Goal: Task Accomplishment & Management: Manage account settings

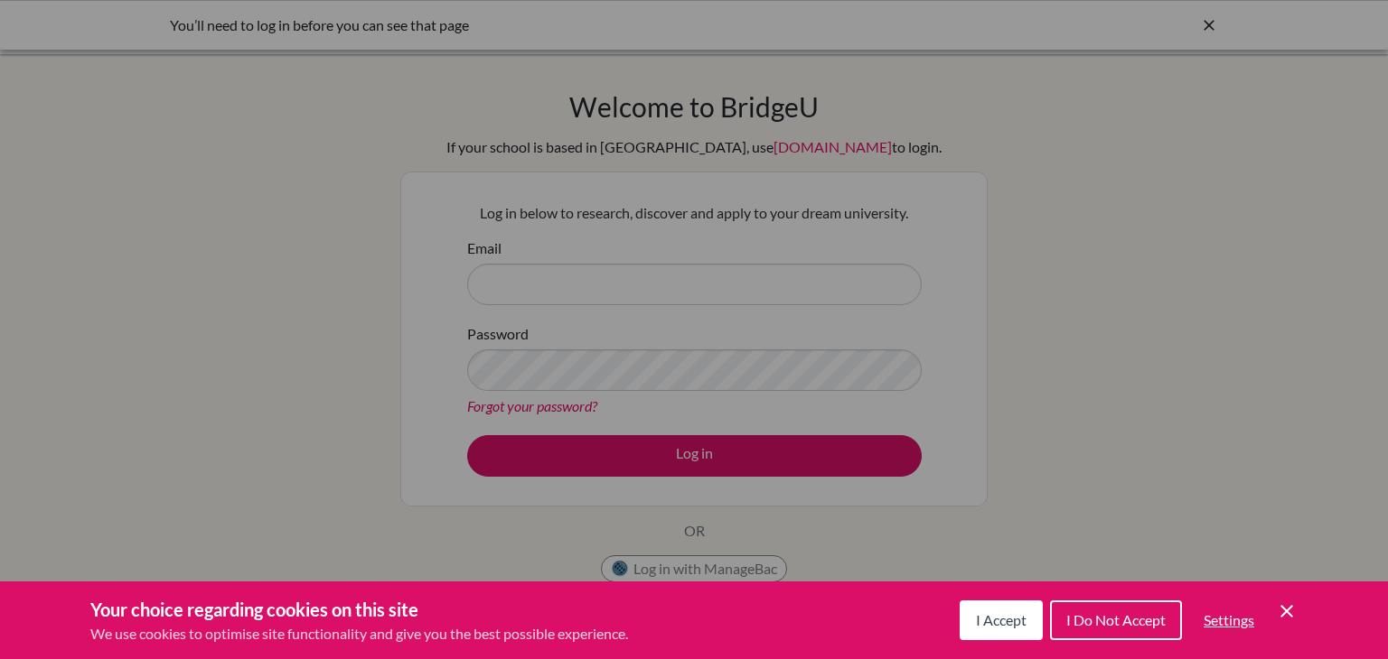
click at [1015, 628] on span "I Accept" at bounding box center [1001, 620] width 51 height 17
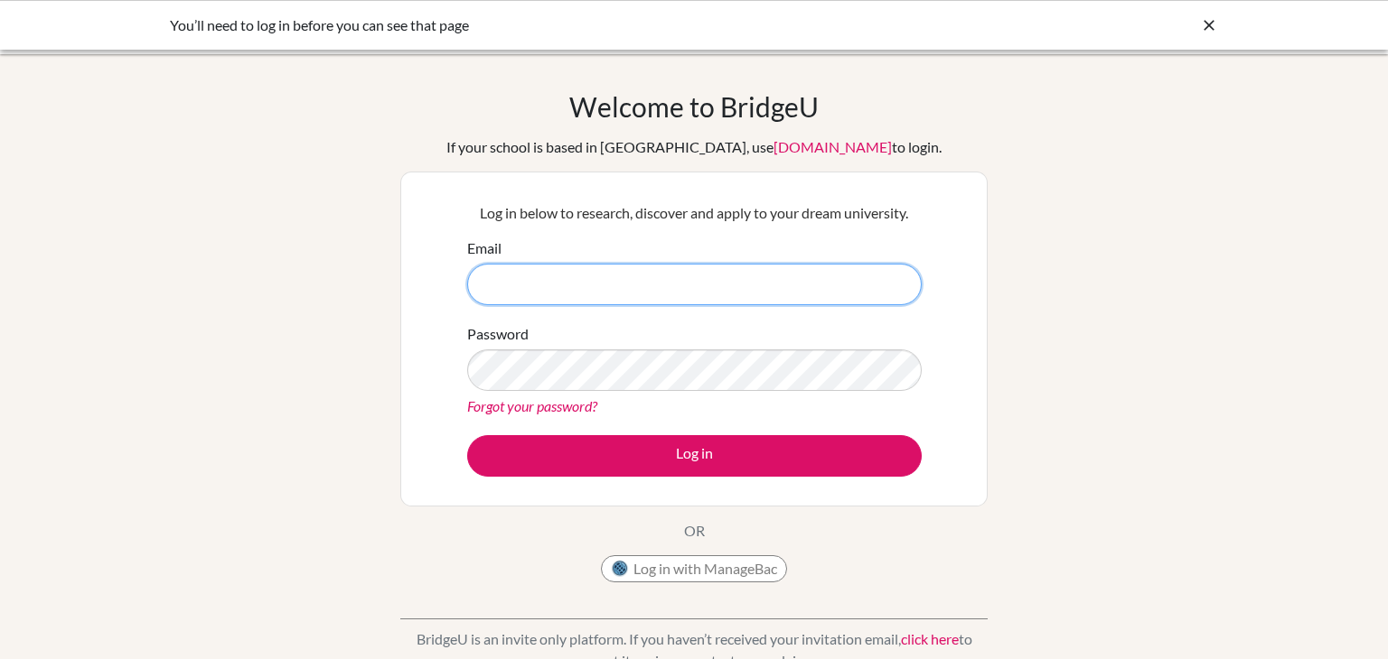
click at [697, 282] on input "Email" at bounding box center [694, 285] width 454 height 42
type input "[EMAIL_ADDRESS][DOMAIN_NAME]"
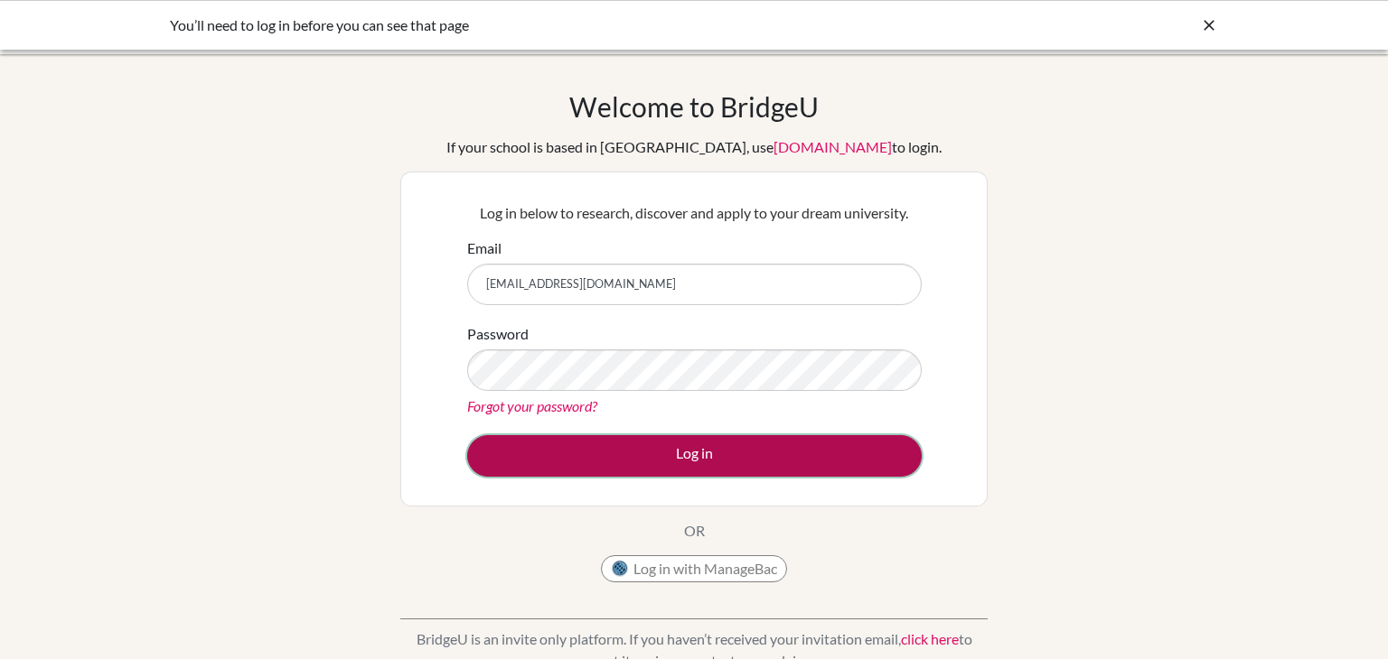
click at [647, 453] on button "Log in" at bounding box center [694, 456] width 454 height 42
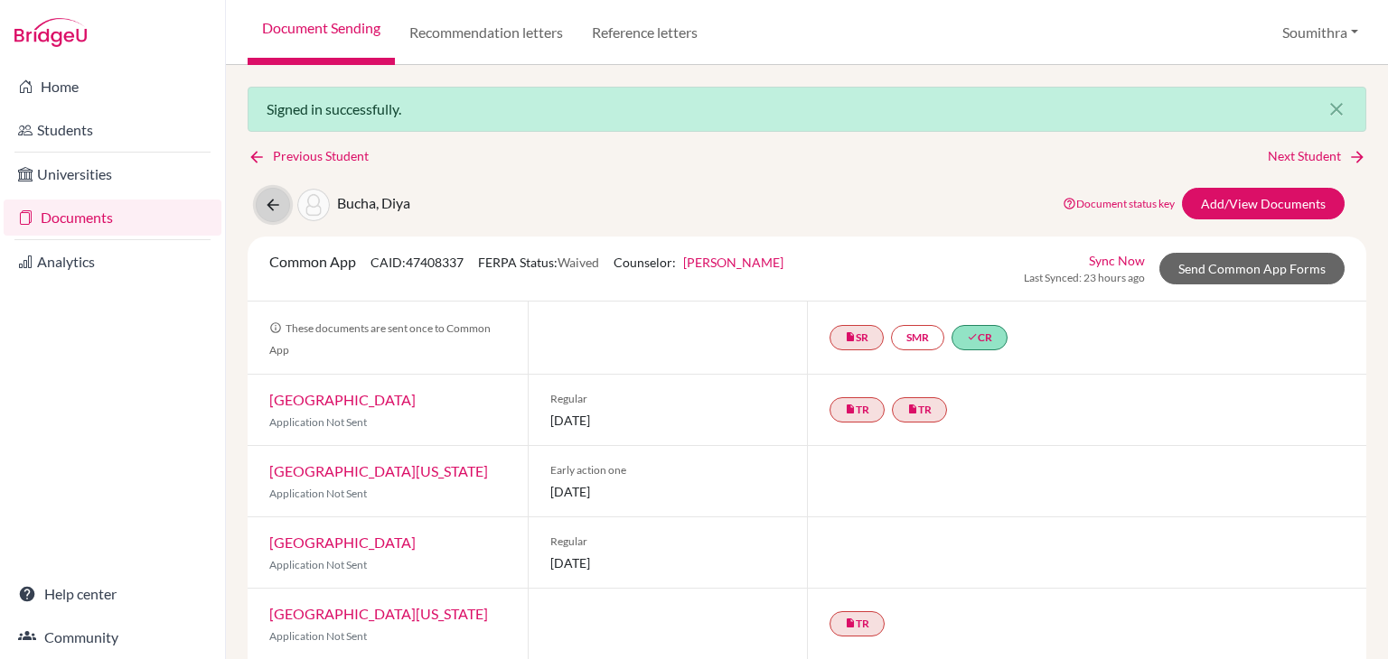
click at [274, 201] on icon at bounding box center [273, 205] width 18 height 18
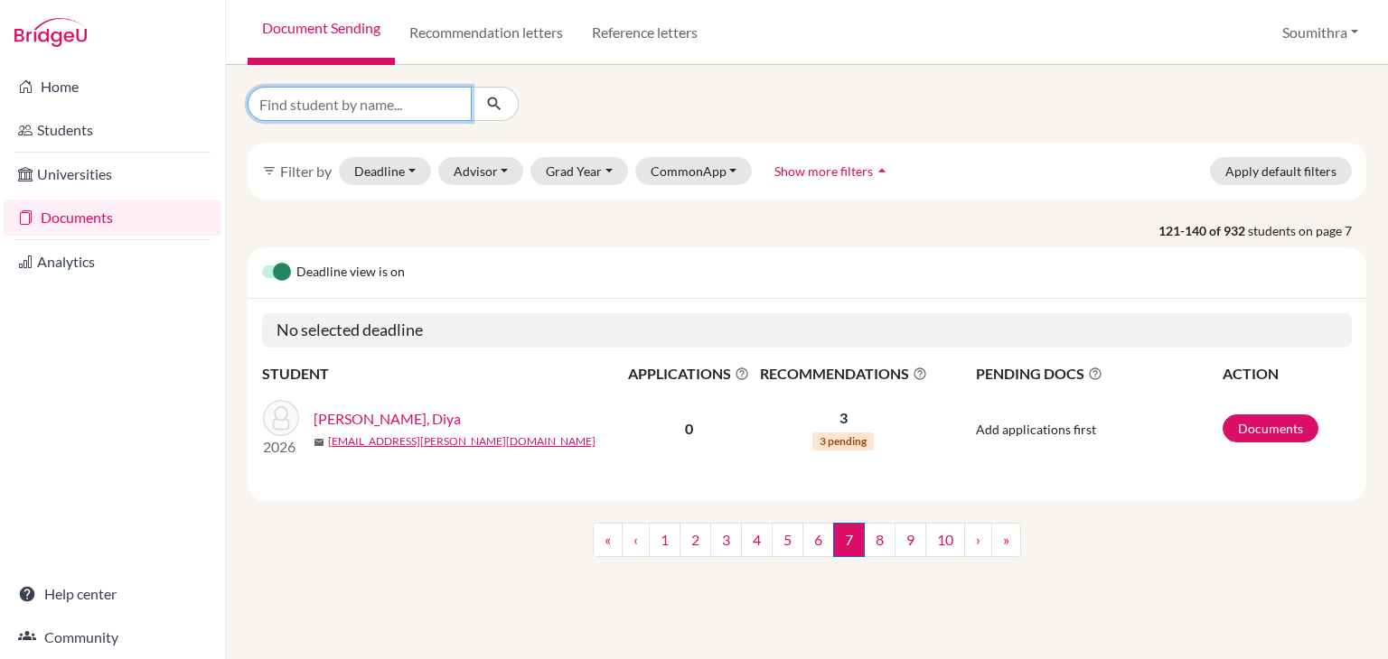
click at [351, 111] on input "Find student by name..." at bounding box center [360, 104] width 224 height 34
type input "aditya"
click at [495, 104] on icon "submit" at bounding box center [494, 104] width 18 height 18
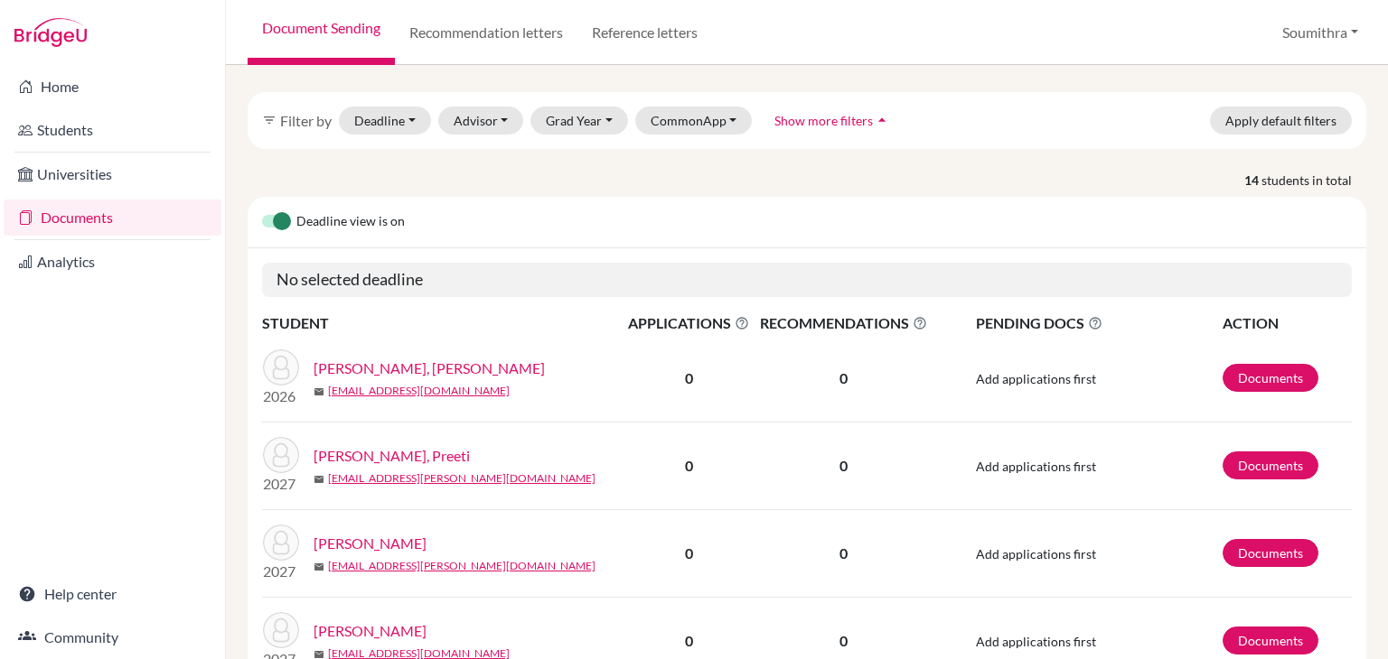
scroll to position [7, 0]
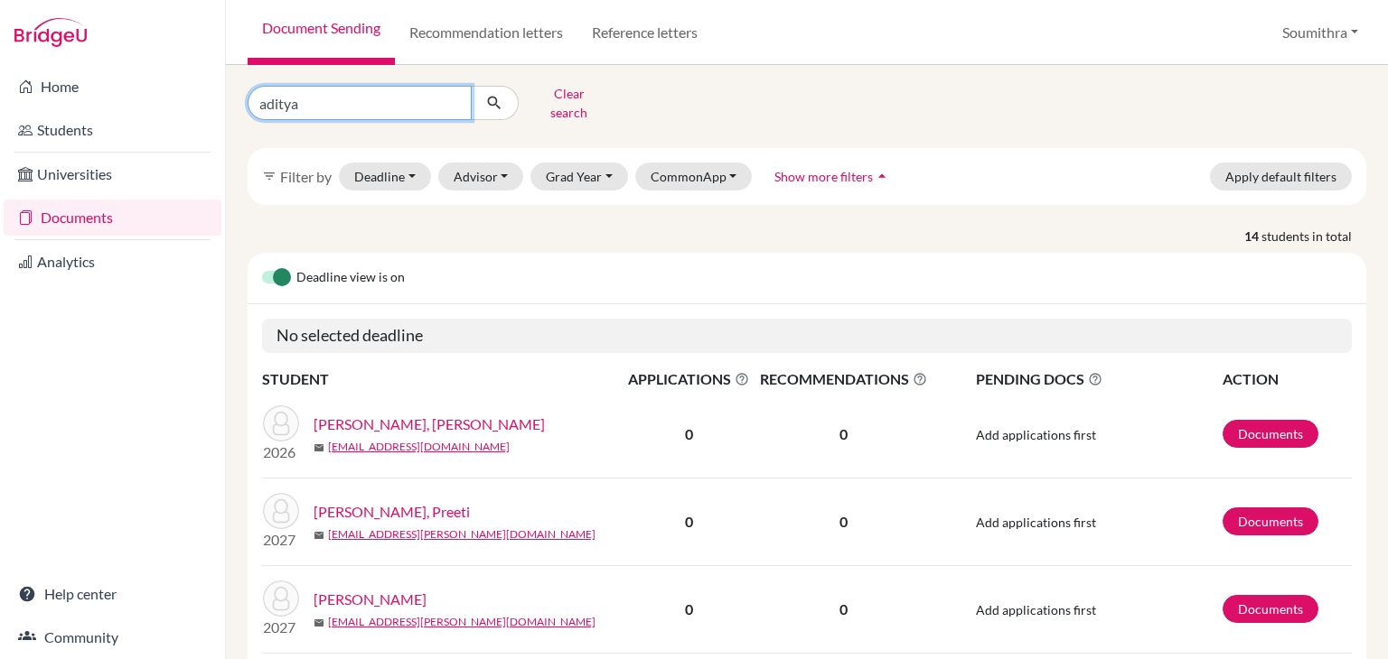
click at [313, 98] on input "aditya" at bounding box center [360, 103] width 224 height 34
type input "aditya marhwal"
click at [497, 100] on icon "submit" at bounding box center [494, 103] width 18 height 18
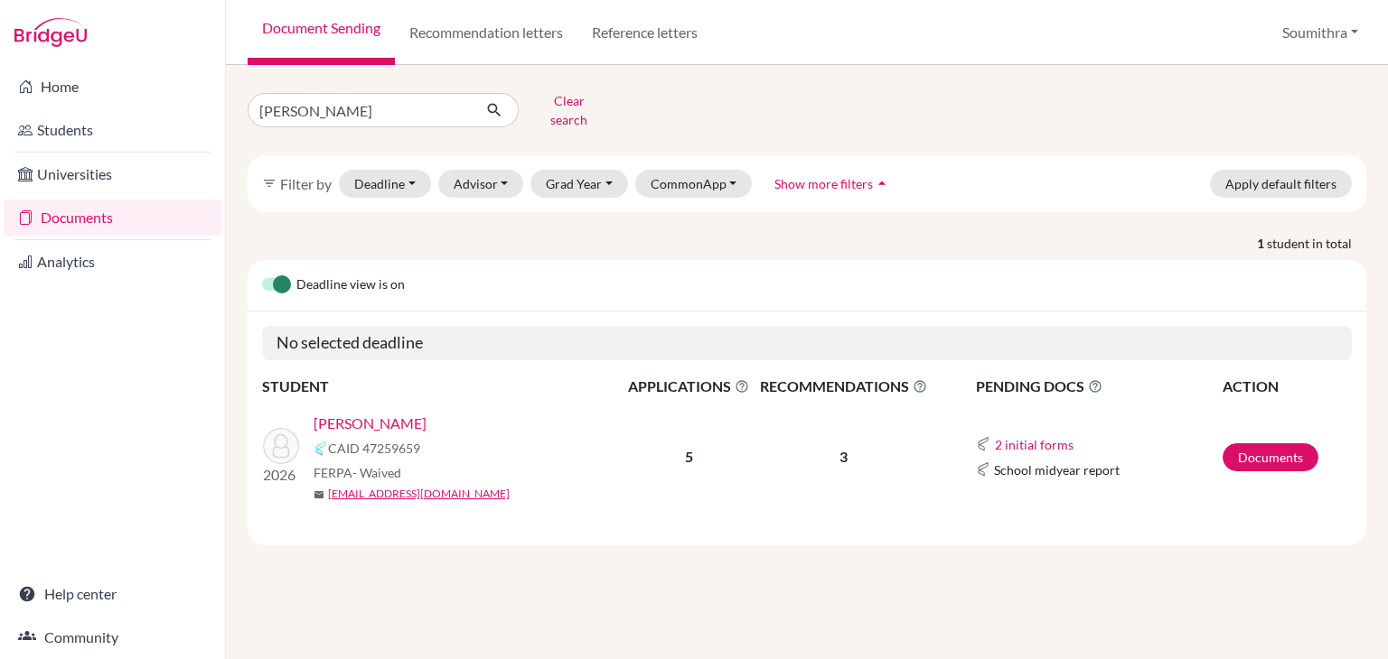
click at [369, 413] on link "[PERSON_NAME]" at bounding box center [369, 424] width 113 height 22
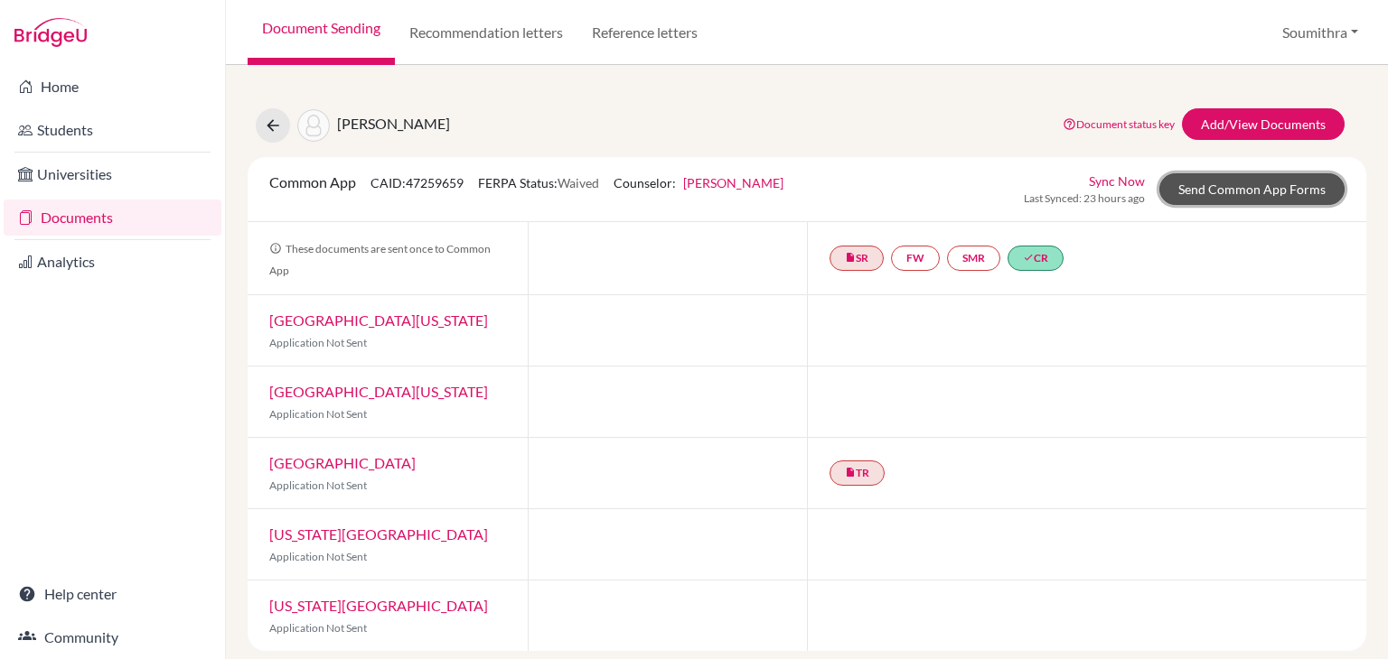
click at [1276, 189] on link "Send Common App Forms" at bounding box center [1251, 189] width 185 height 32
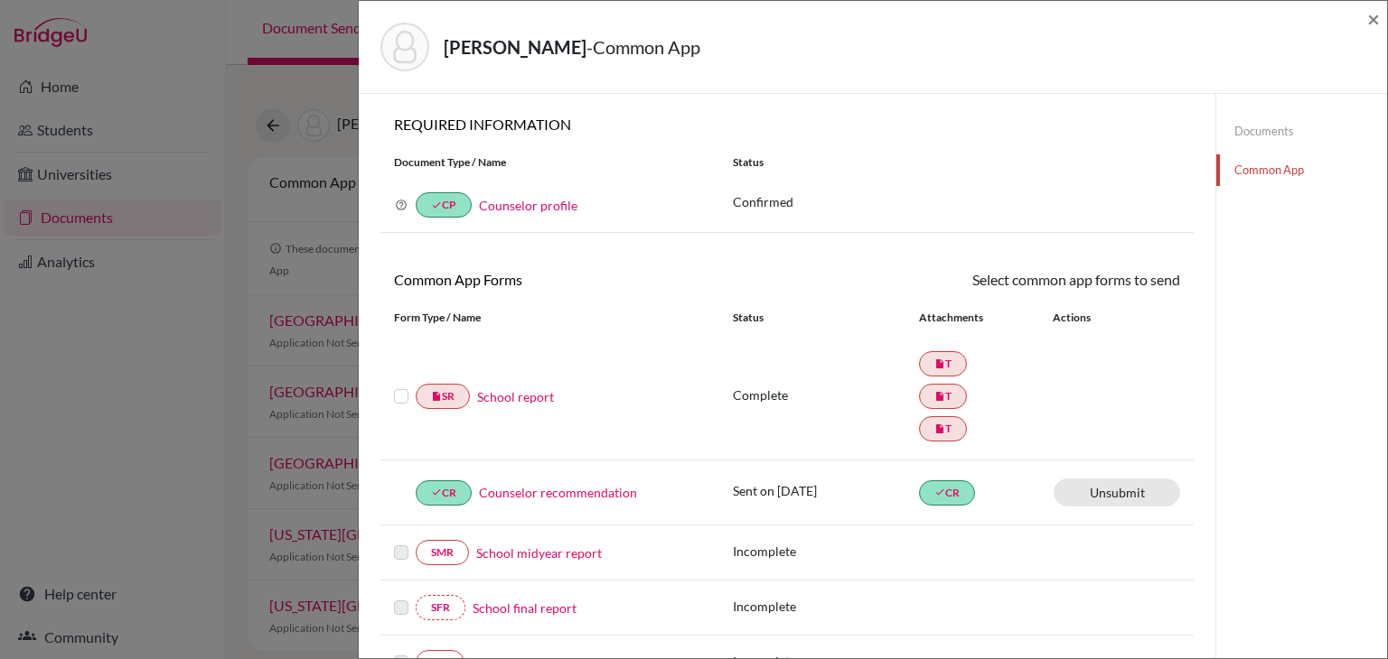
click at [1273, 135] on link "Documents" at bounding box center [1301, 132] width 171 height 32
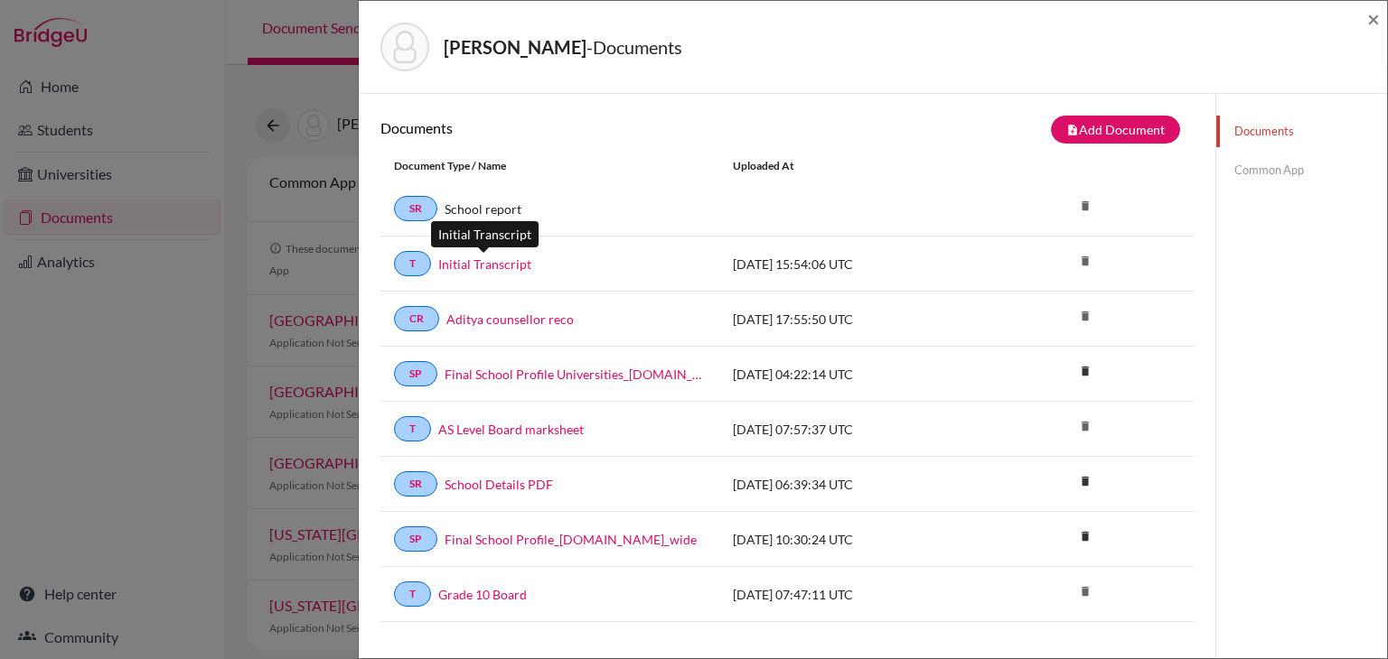
click at [482, 267] on link "Initial Transcript" at bounding box center [484, 264] width 93 height 19
click at [1259, 174] on link "Common App" at bounding box center [1301, 170] width 171 height 32
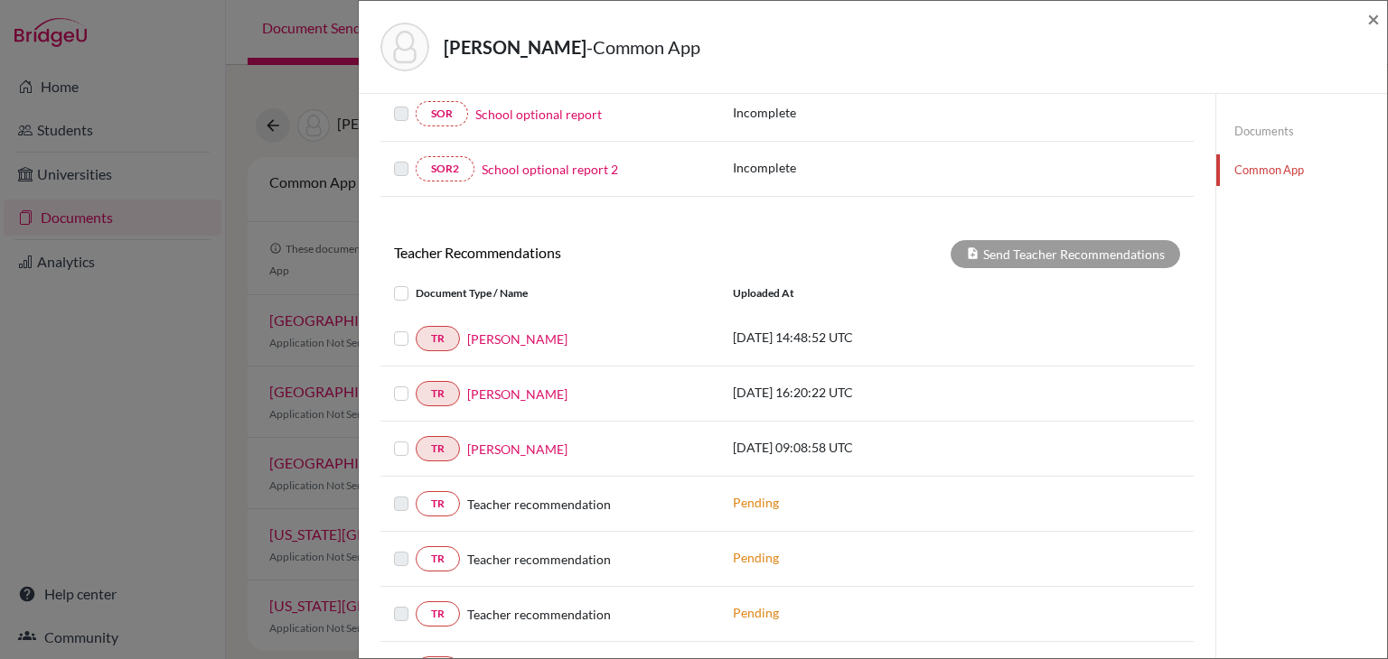
scroll to position [728, 0]
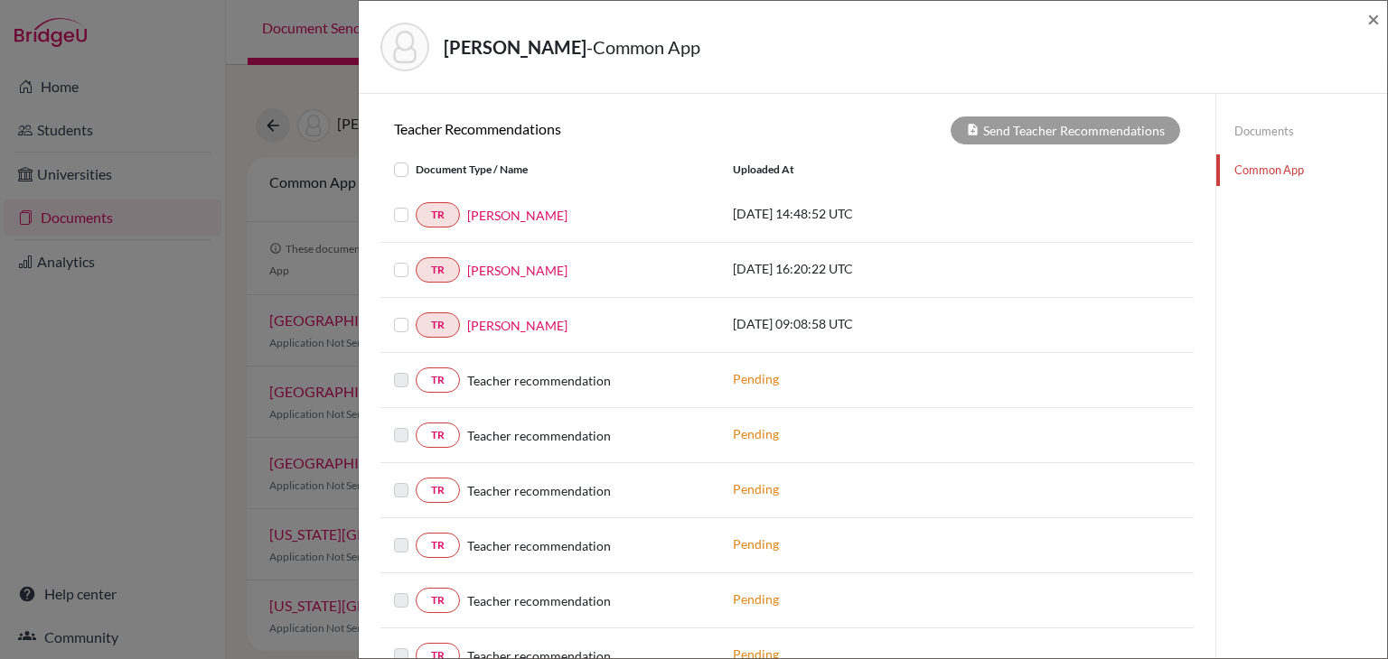
click at [416, 204] on label at bounding box center [416, 204] width 0 height 0
click at [0, 0] on input "checkbox" at bounding box center [0, 0] width 0 height 0
click at [416, 259] on label at bounding box center [416, 259] width 0 height 0
click at [0, 0] on input "checkbox" at bounding box center [0, 0] width 0 height 0
click at [416, 314] on label at bounding box center [416, 314] width 0 height 0
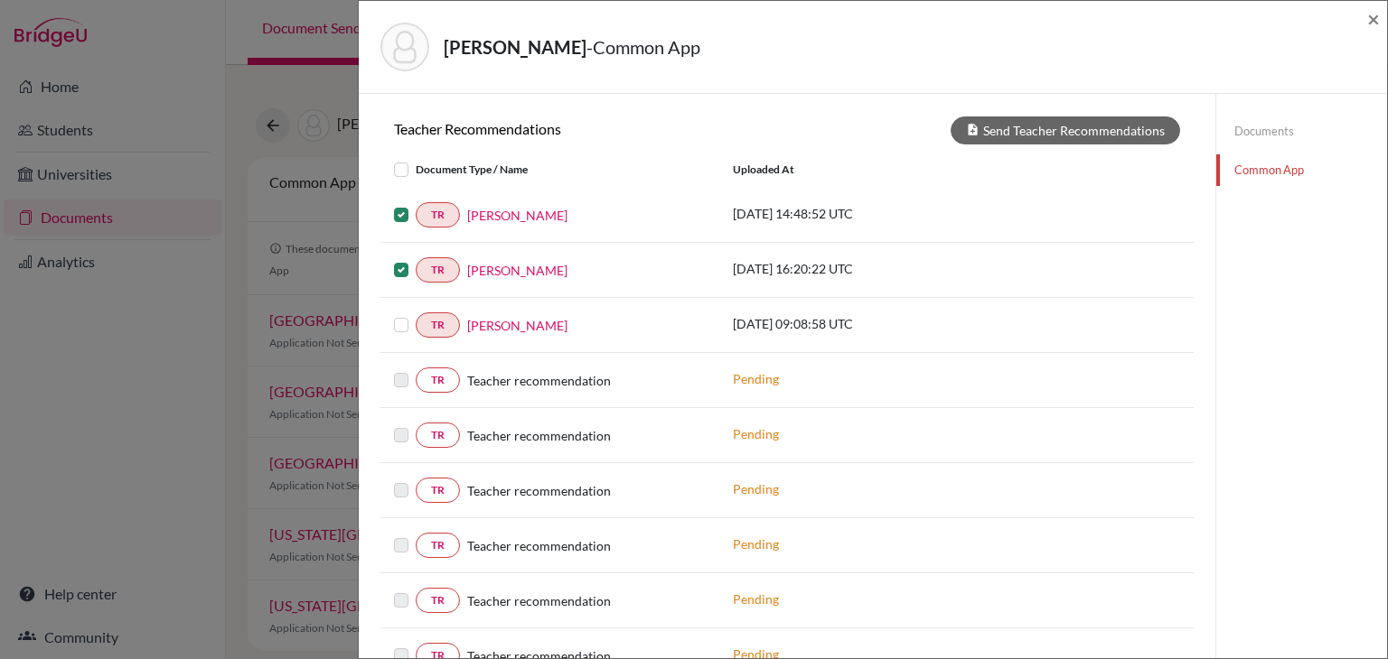
click at [0, 0] on input "checkbox" at bounding box center [0, 0] width 0 height 0
click at [1115, 127] on button "Send Teacher Recommendations" at bounding box center [1064, 131] width 229 height 28
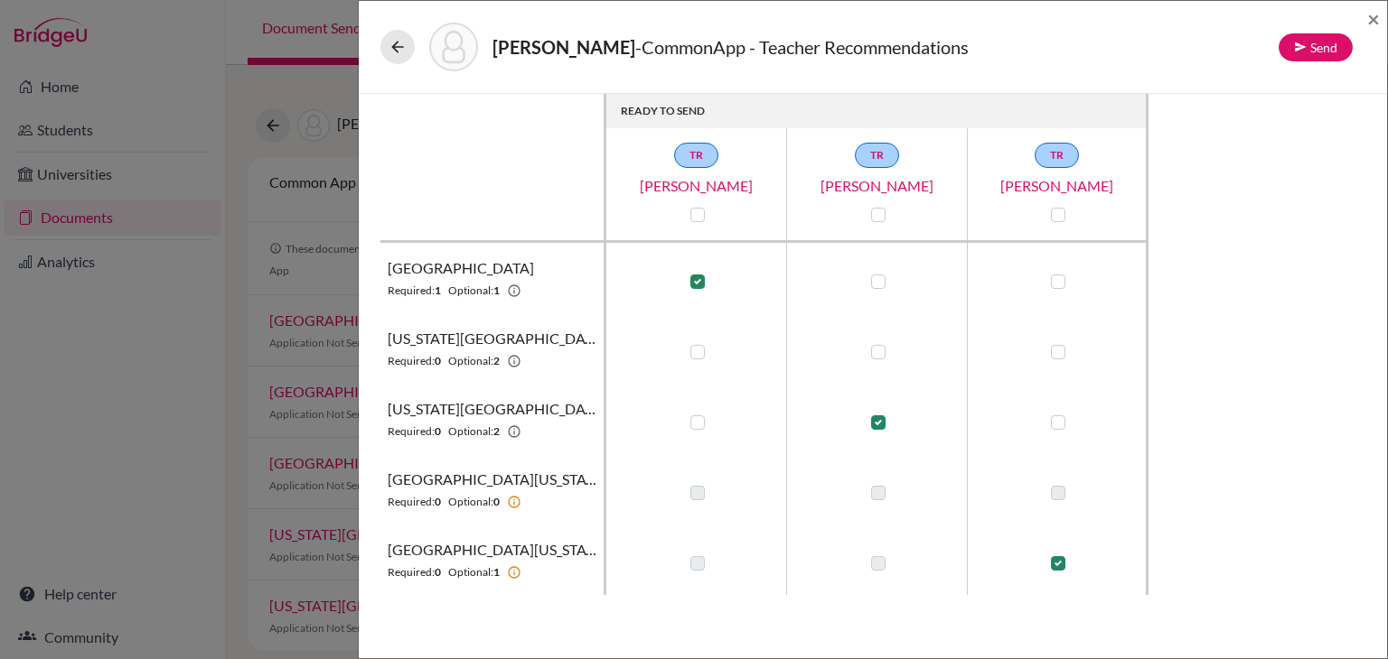
click at [697, 280] on label at bounding box center [697, 282] width 14 height 14
click at [697, 280] on input "checkbox" at bounding box center [693, 280] width 14 height 18
checkbox input "false"
click at [876, 423] on label at bounding box center [878, 423] width 14 height 14
click at [876, 423] on input "checkbox" at bounding box center [873, 421] width 14 height 18
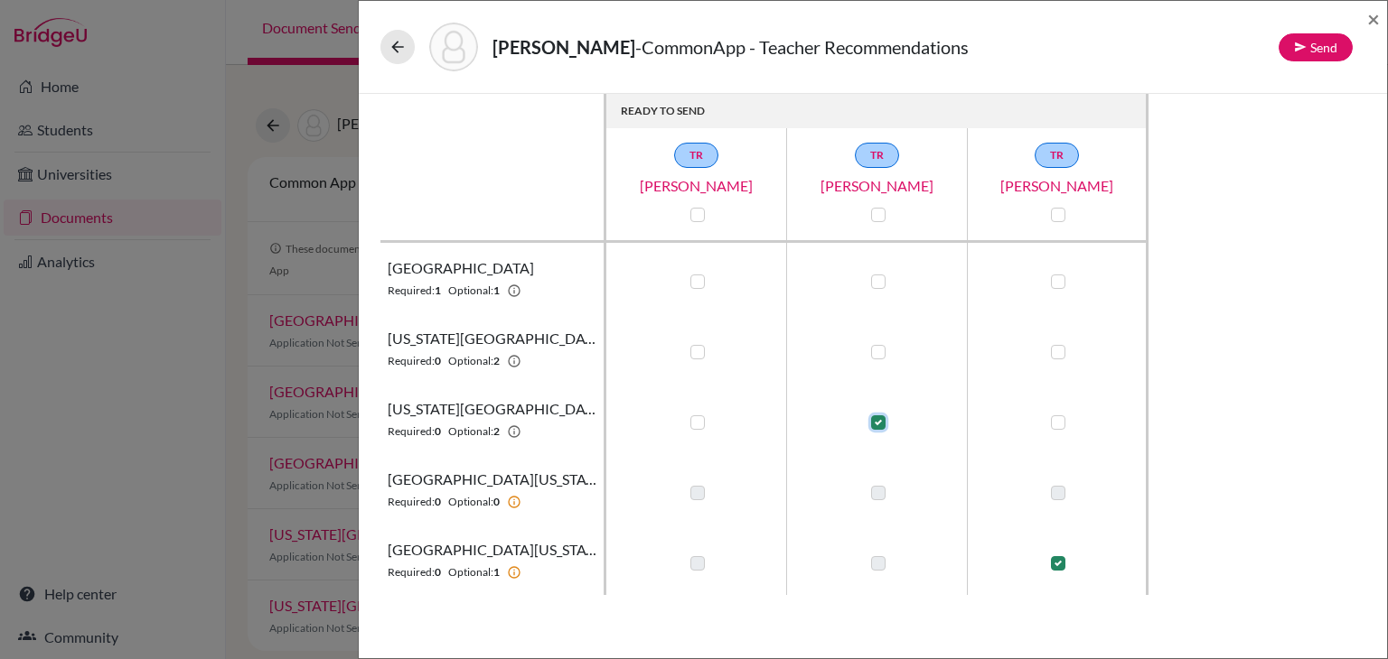
checkbox input "false"
click at [1057, 566] on label at bounding box center [1058, 563] width 14 height 14
click at [1057, 566] on input "checkbox" at bounding box center [1053, 562] width 14 height 18
checkbox input "false"
click at [1376, 20] on span "×" at bounding box center [1373, 18] width 13 height 26
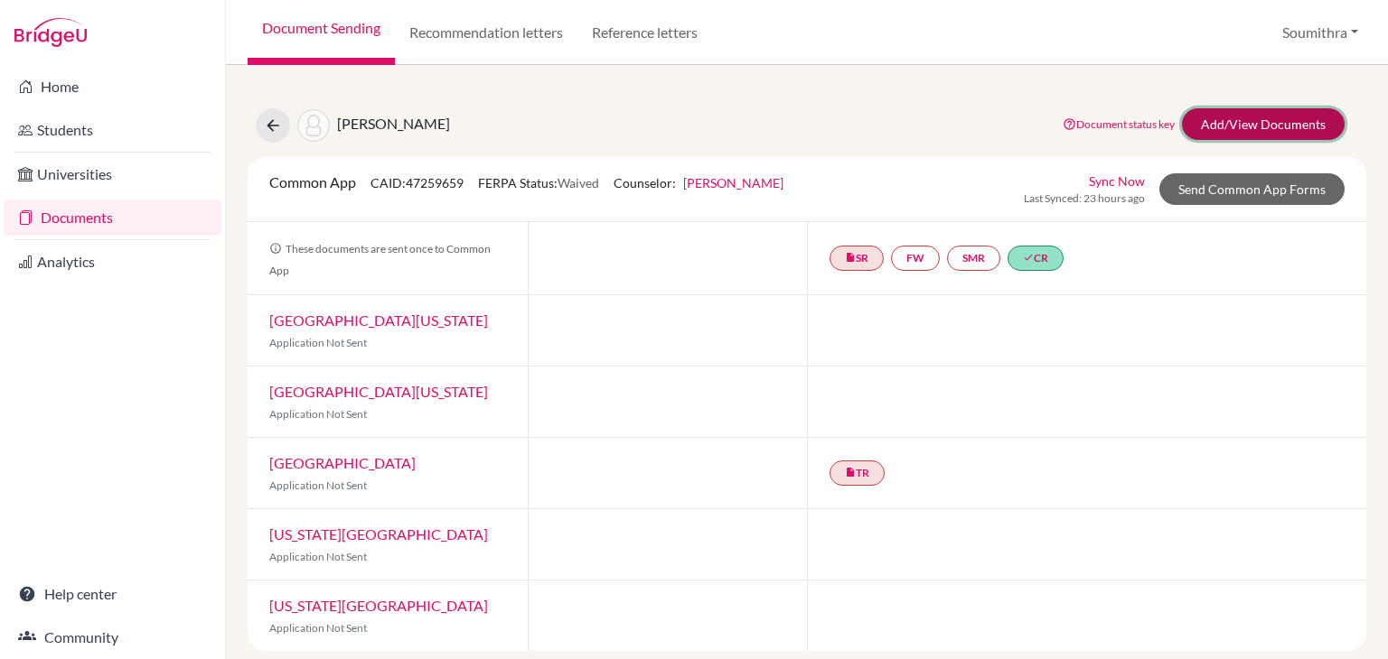
click at [1295, 124] on link "Add/View Documents" at bounding box center [1263, 124] width 163 height 32
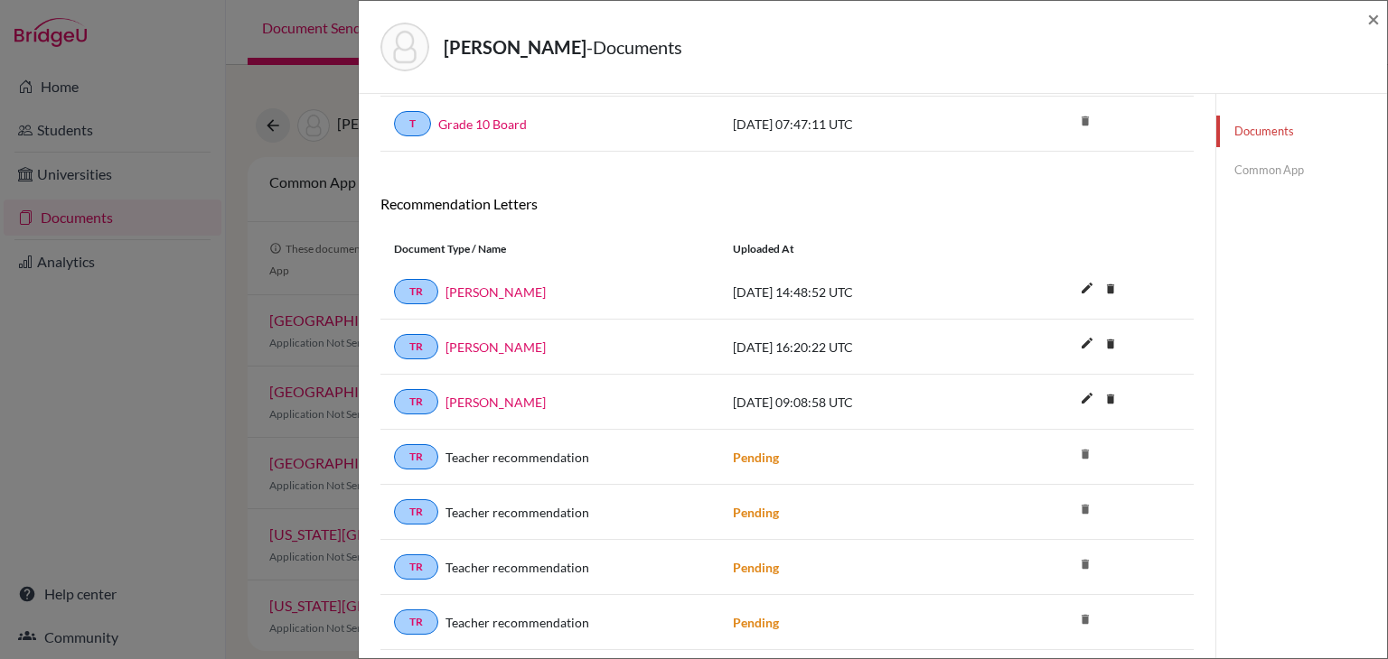
scroll to position [467, 0]
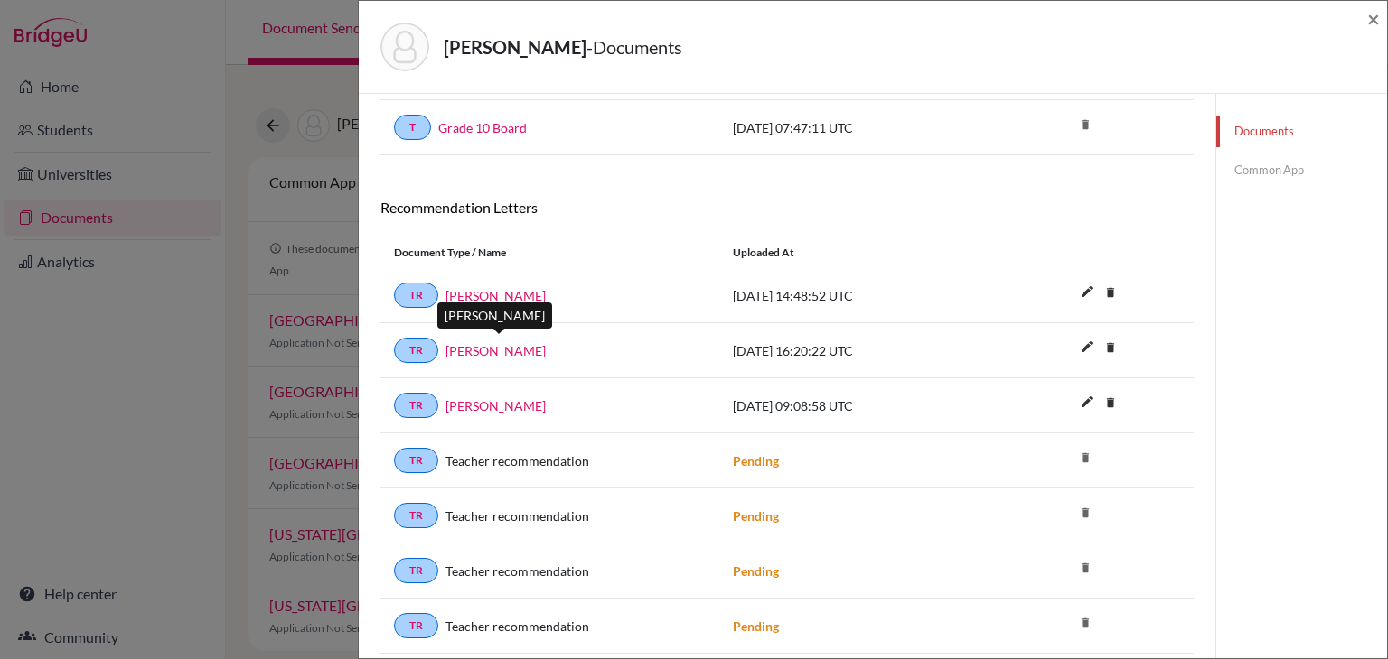
click at [472, 342] on link "[PERSON_NAME]" at bounding box center [495, 350] width 100 height 19
click at [463, 291] on link "[PERSON_NAME]" at bounding box center [495, 295] width 100 height 19
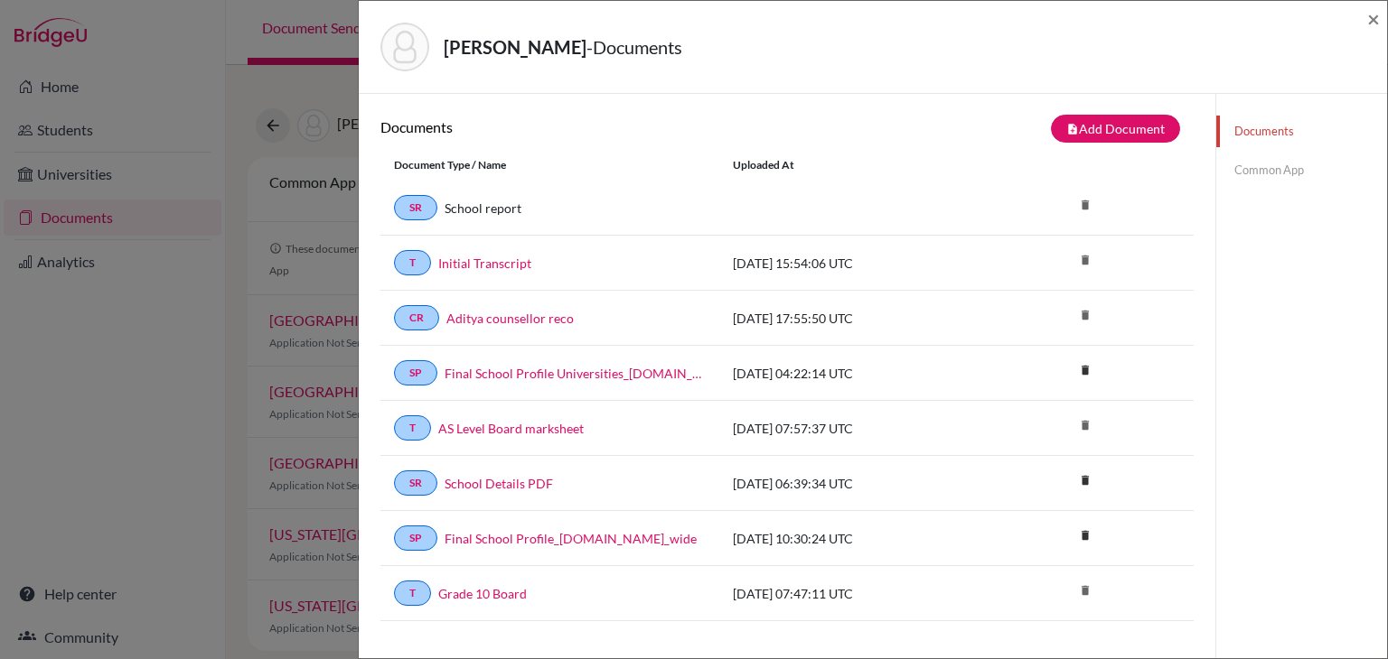
scroll to position [0, 0]
click at [1117, 132] on button "note_add Add Document" at bounding box center [1115, 130] width 129 height 28
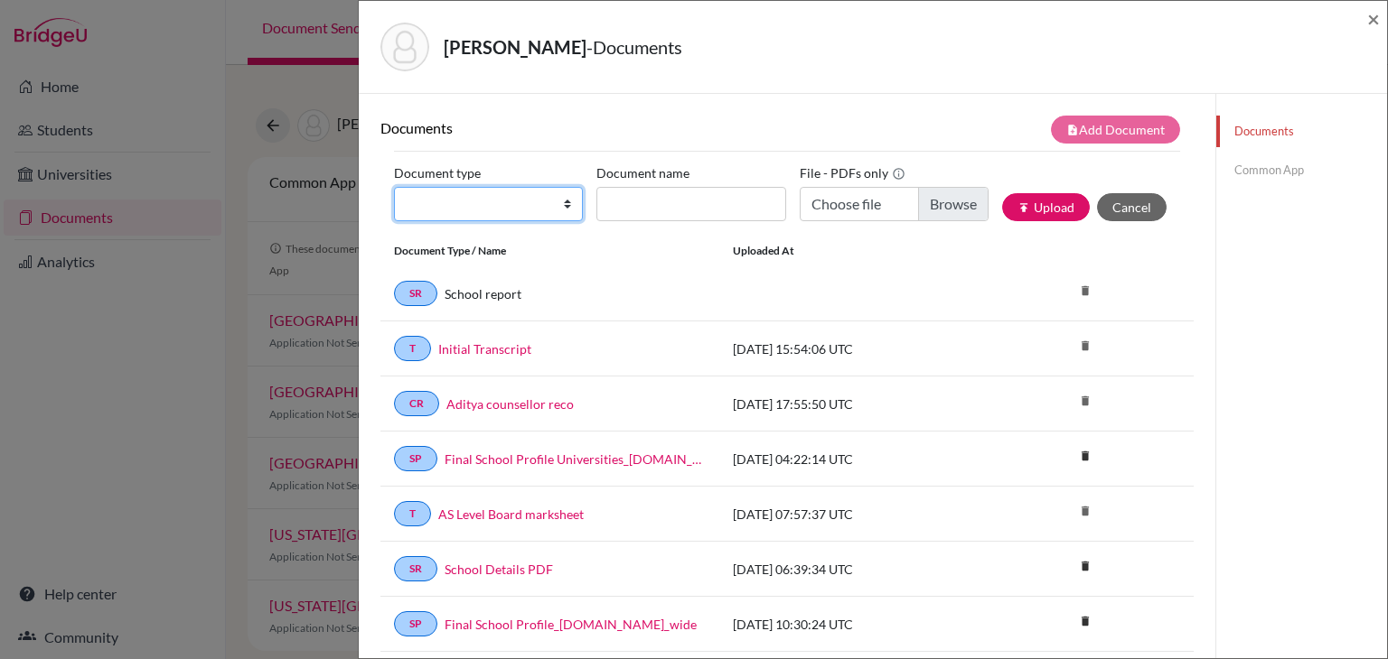
click at [555, 206] on select "Change explanation for Common App reports Counselor recommendation Internationa…" at bounding box center [488, 204] width 189 height 34
select select "2"
click at [394, 187] on select "Change explanation for Common App reports Counselor recommendation Internationa…" at bounding box center [488, 204] width 189 height 34
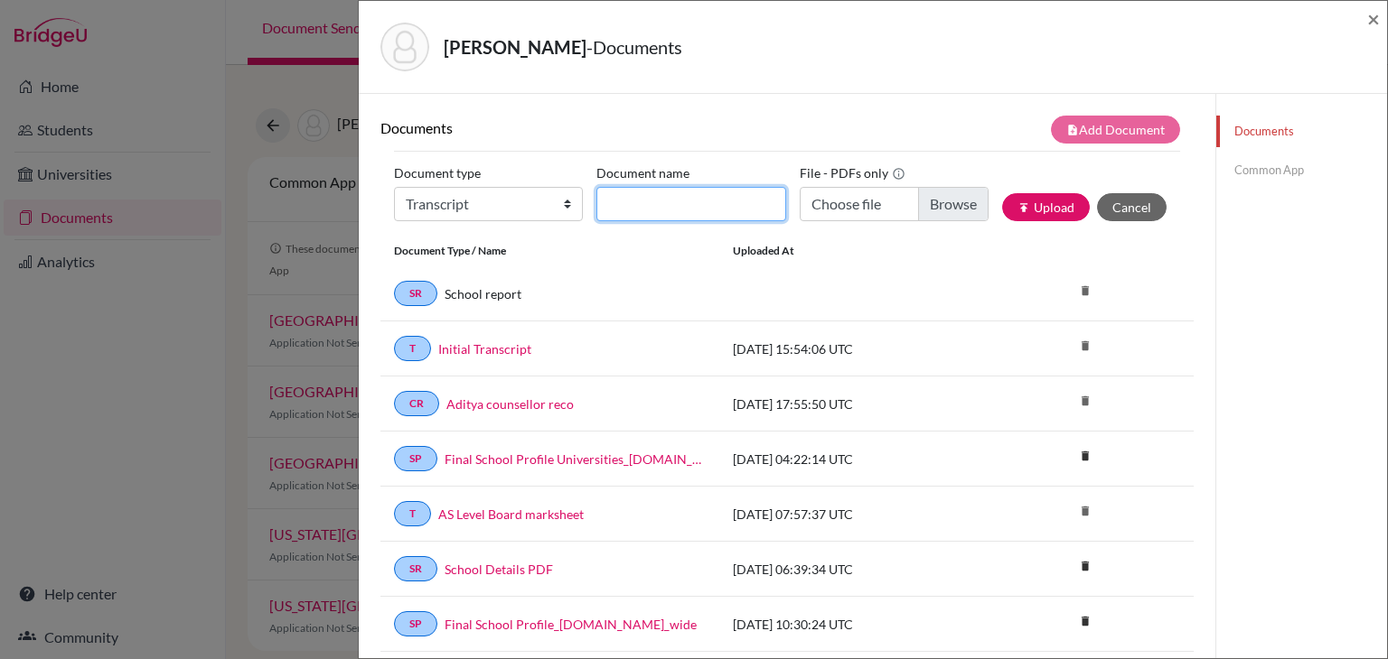
click at [621, 212] on input "Document name" at bounding box center [690, 204] width 189 height 34
type input "Initial Transcript 1"
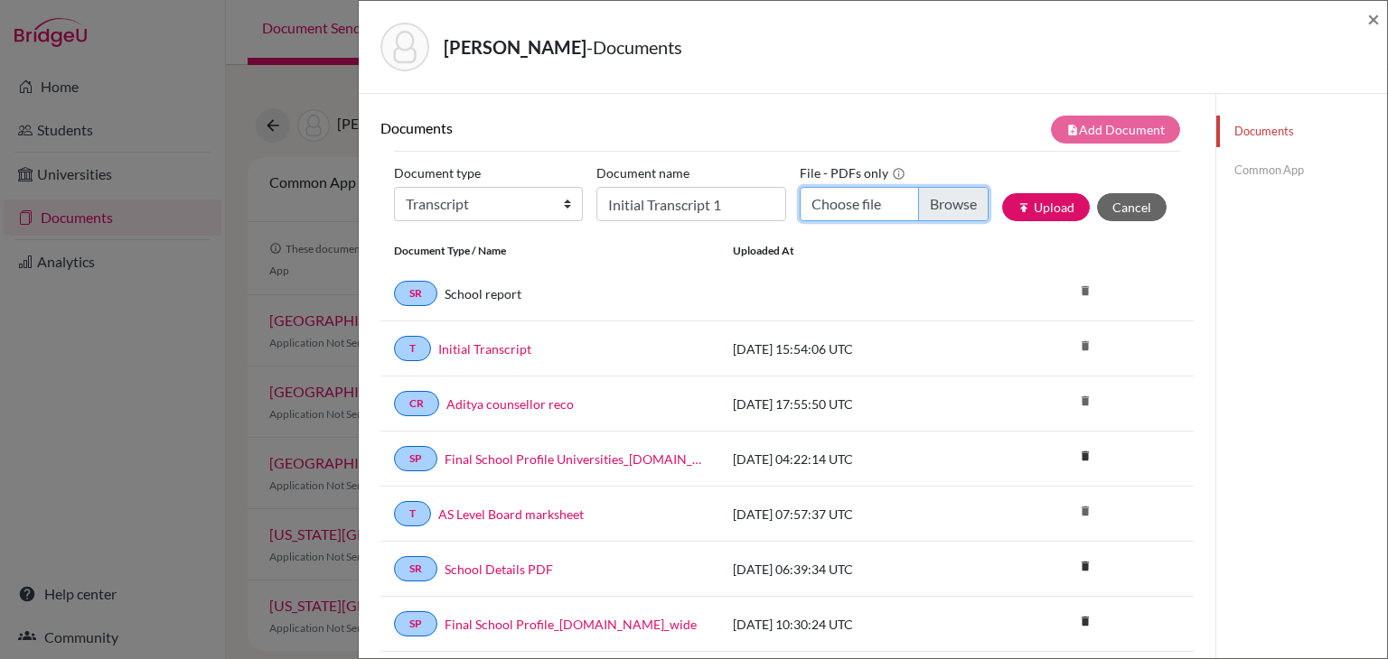
click at [836, 210] on input "Choose file" at bounding box center [893, 204] width 189 height 34
type input "C:\fakepath\Aditya Marhwal Transcripts (1) (1) (1).pdf"
click at [1022, 210] on icon "publish" at bounding box center [1023, 207] width 13 height 13
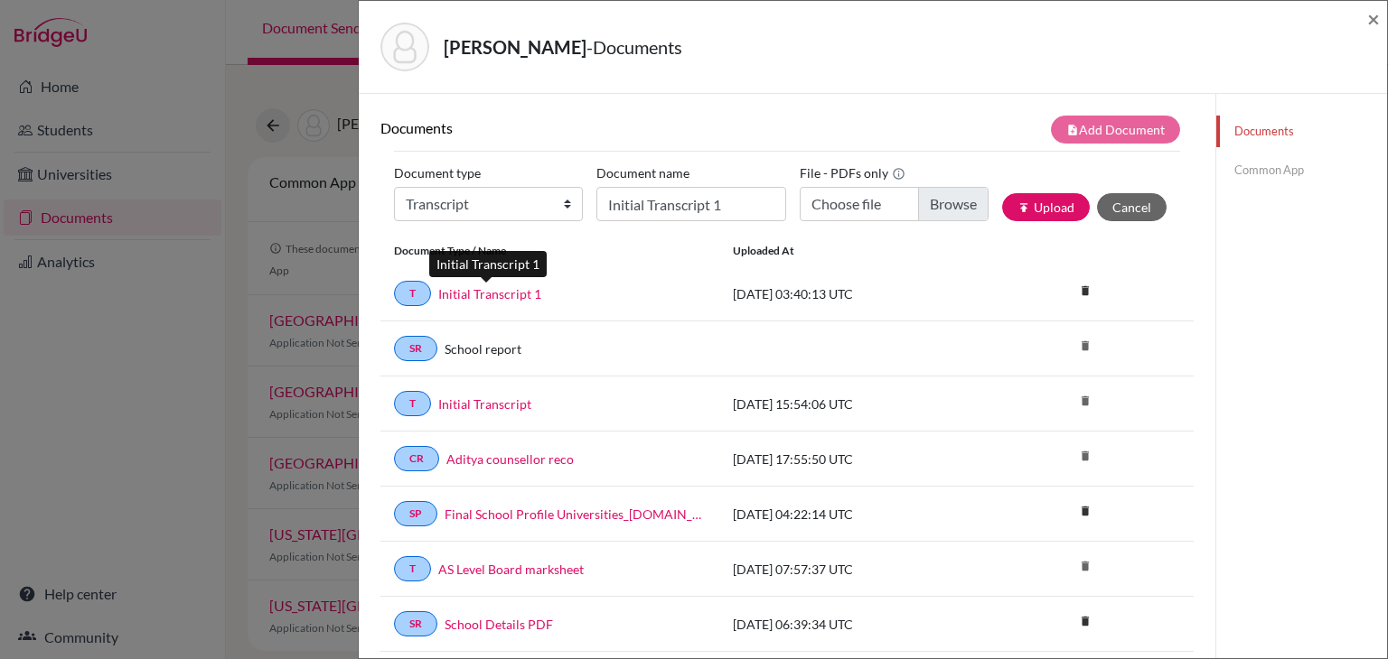
click at [528, 295] on link "Initial Transcript 1" at bounding box center [489, 294] width 103 height 19
click at [1262, 173] on link "Common App" at bounding box center [1301, 170] width 171 height 32
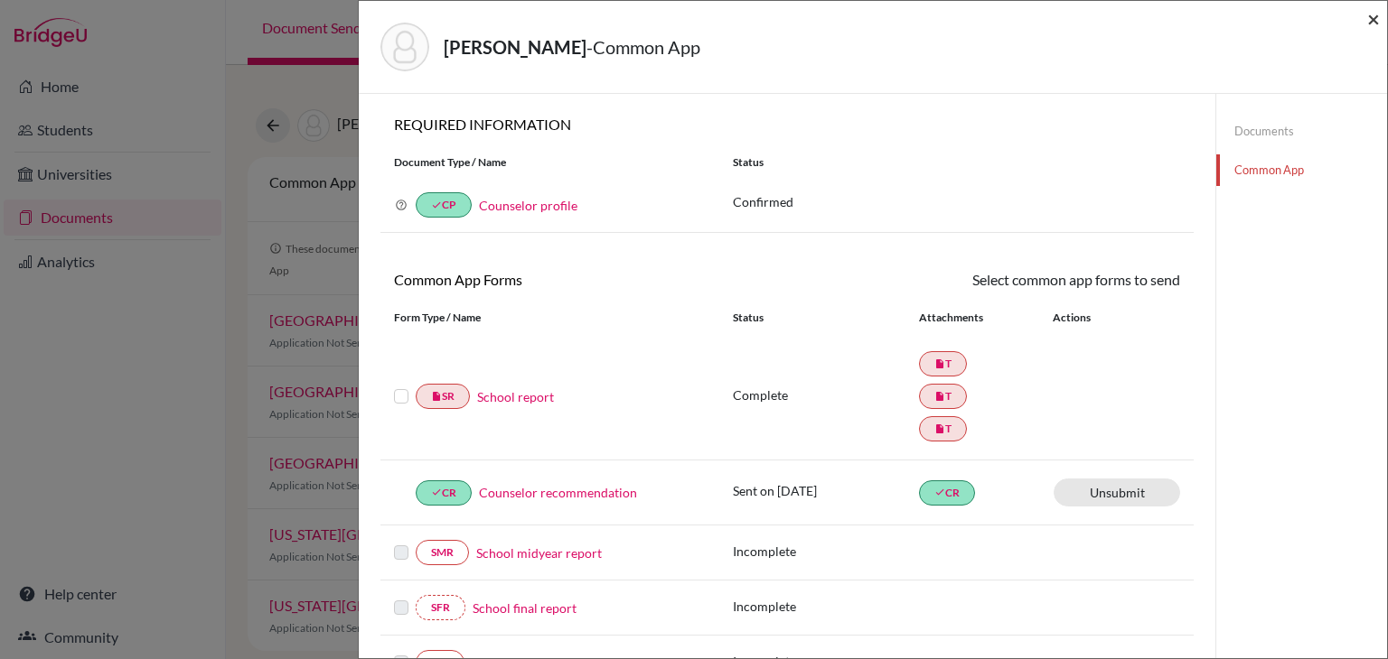
click at [1373, 17] on span "×" at bounding box center [1373, 18] width 13 height 26
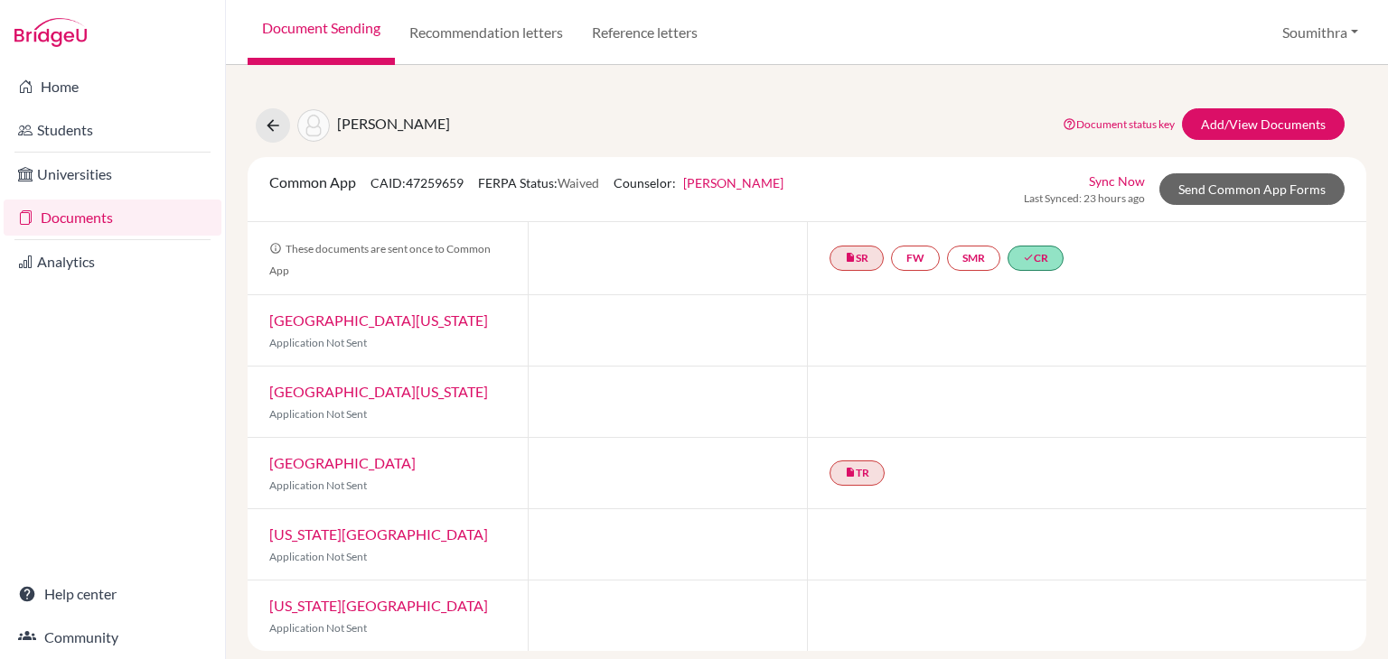
click at [1116, 183] on link "Sync Now" at bounding box center [1117, 181] width 56 height 19
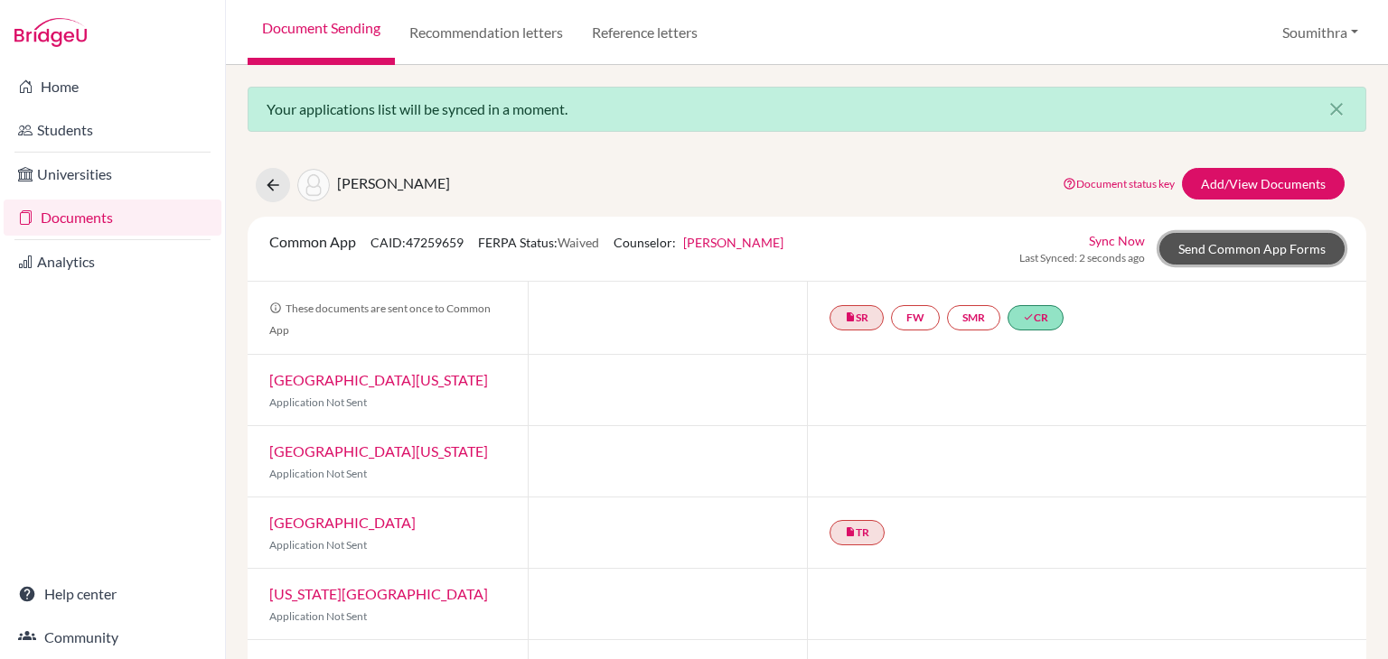
click at [1255, 244] on link "Send Common App Forms" at bounding box center [1251, 249] width 185 height 32
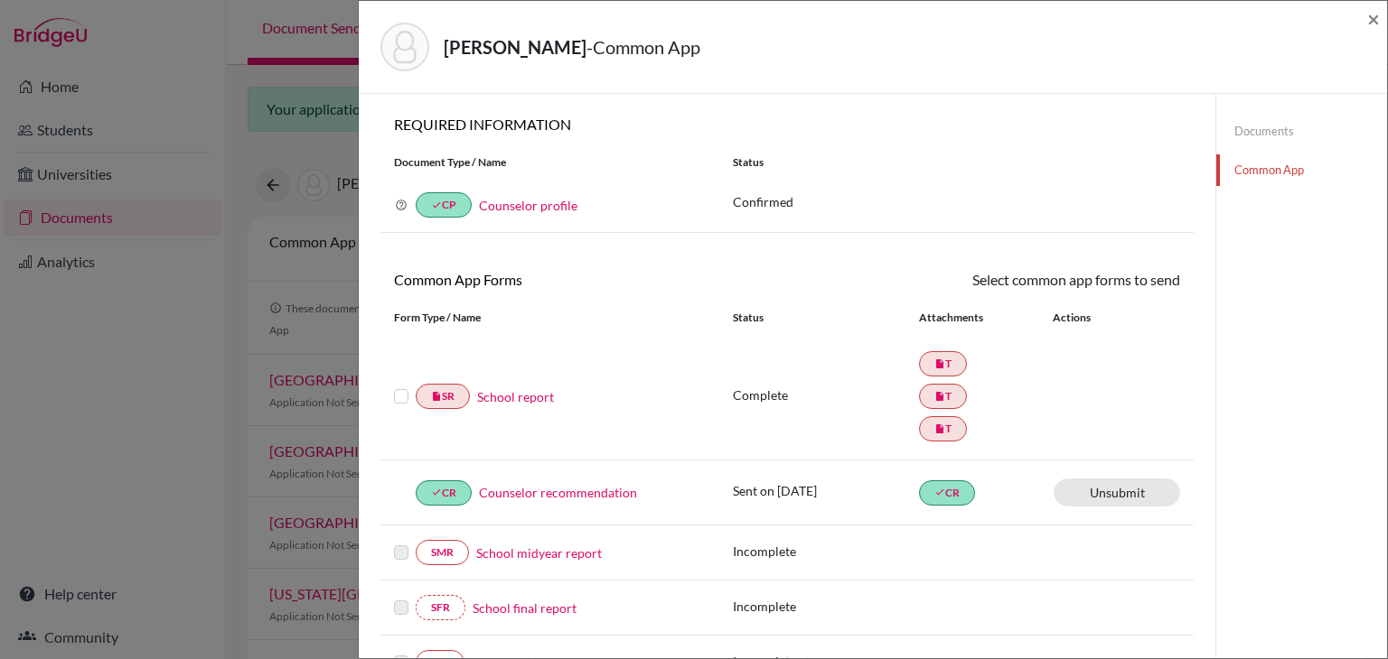
click at [517, 397] on link "School report" at bounding box center [515, 397] width 77 height 19
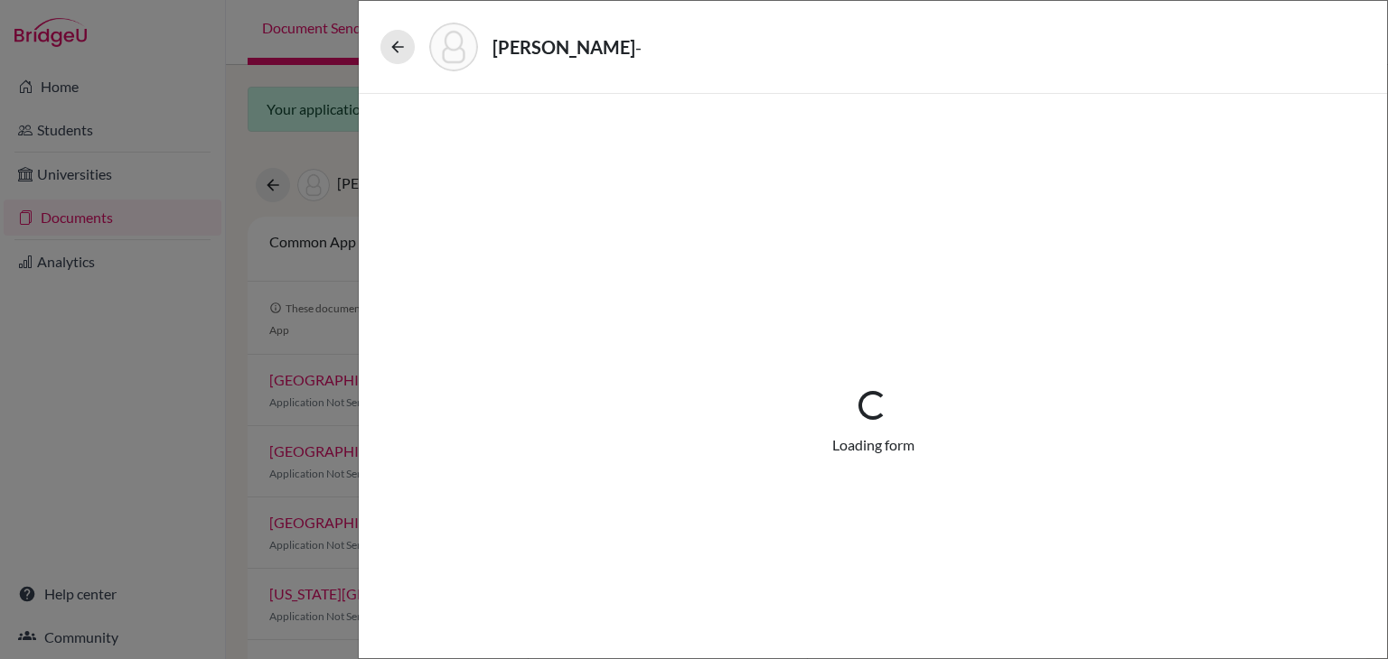
select select "3"
select select "689475"
select select "0"
select select "1"
select select "665972"
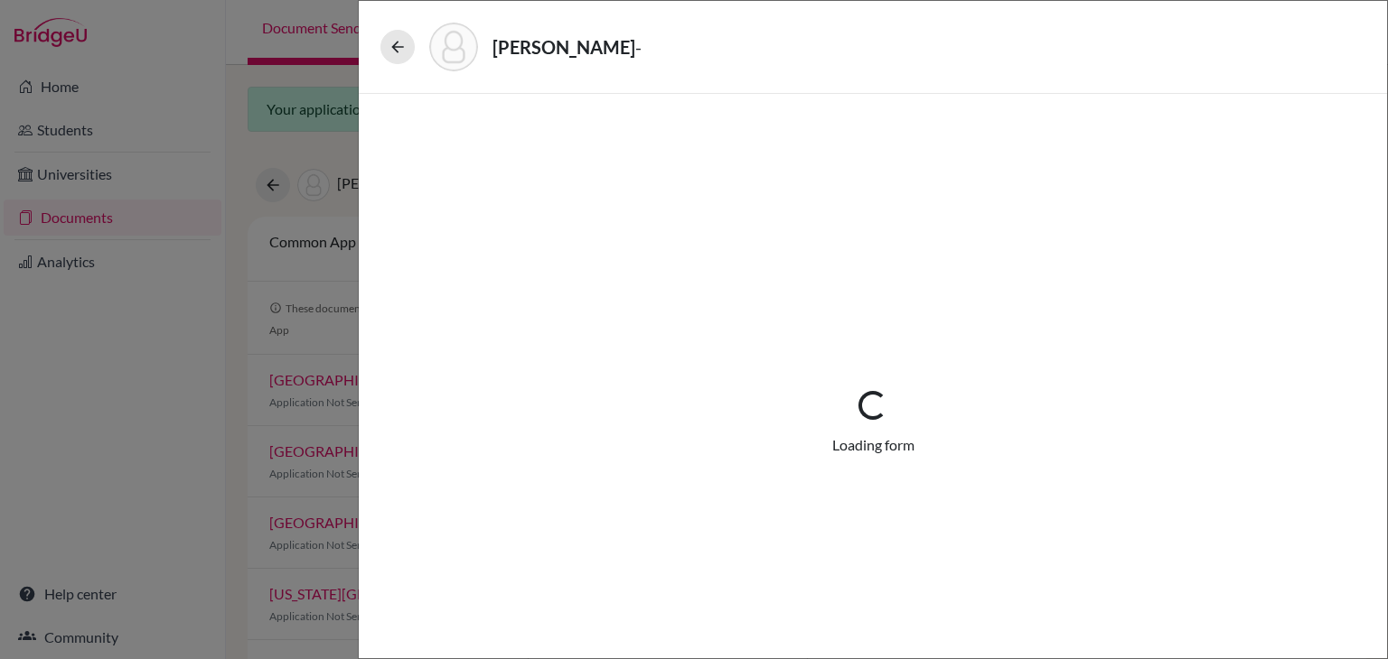
select select "655460"
select select "1"
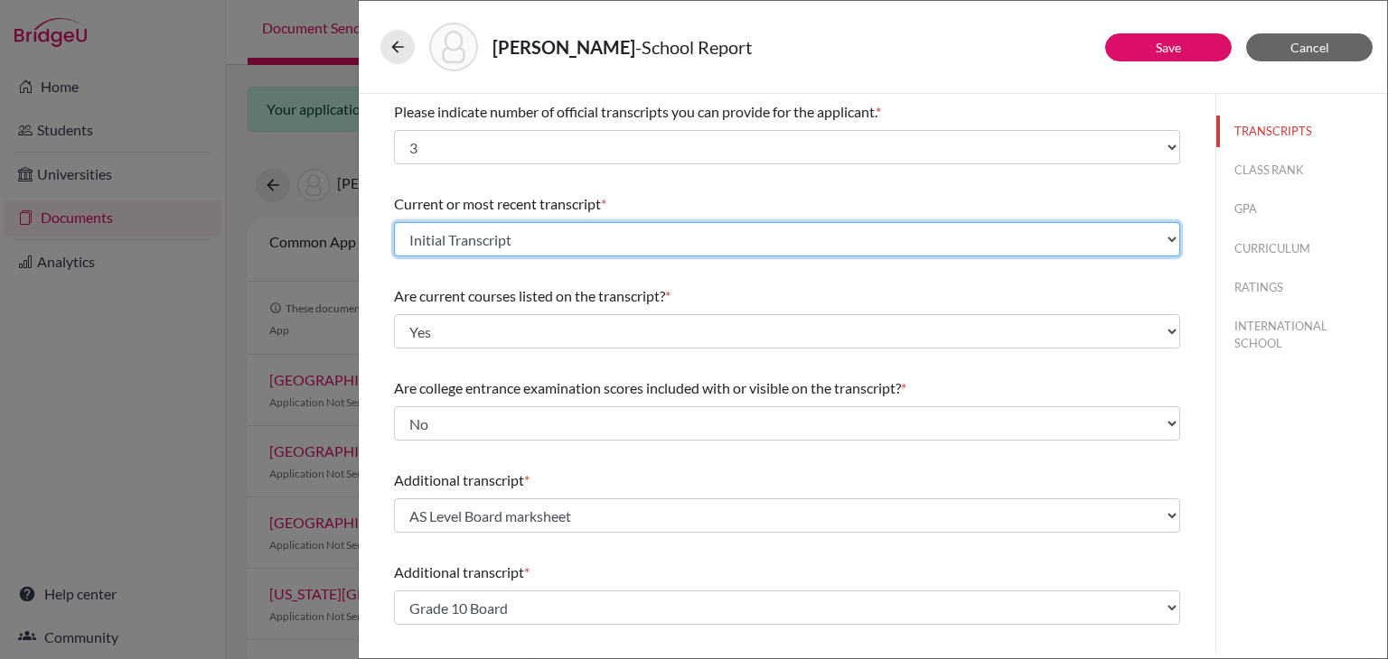
click at [458, 233] on select "Select existing document or upload a new one AS Level Board marksheet Initial T…" at bounding box center [787, 239] width 786 height 34
select select "690314"
click at [394, 222] on select "Select existing document or upload a new one AS Level Board marksheet Initial T…" at bounding box center [787, 239] width 786 height 34
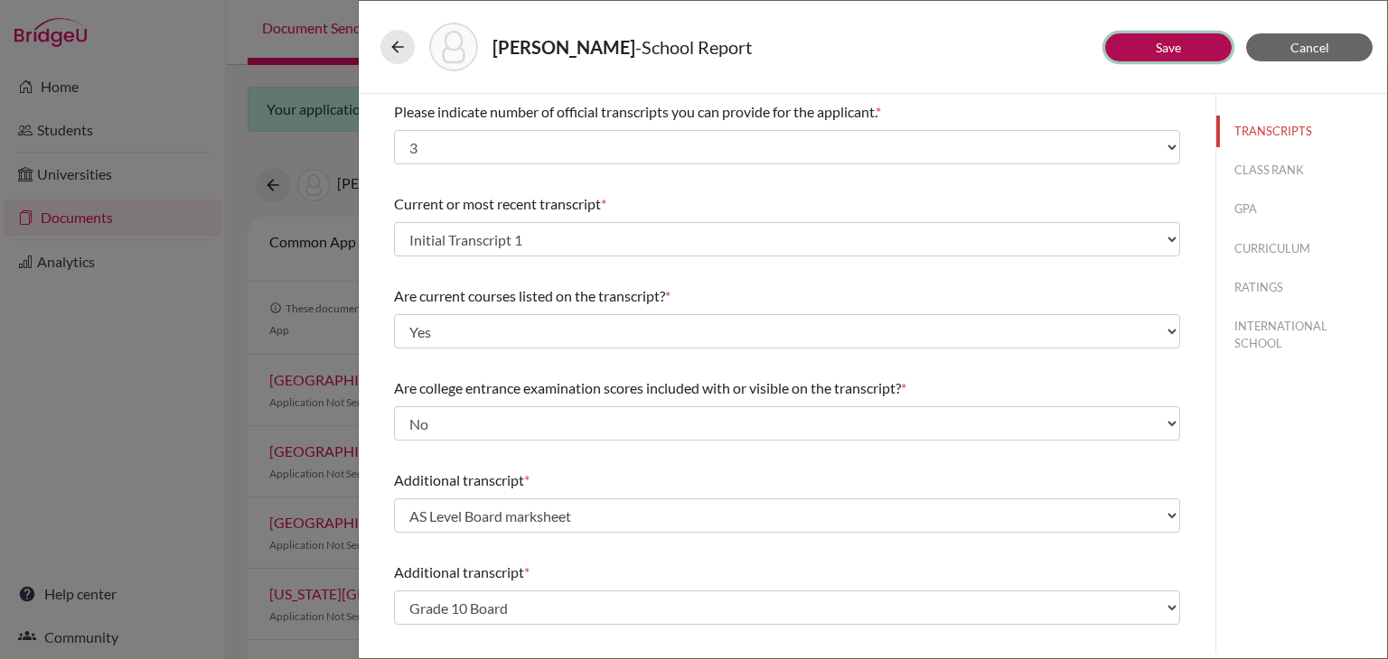
click at [1165, 42] on link "Save" at bounding box center [1167, 47] width 25 height 15
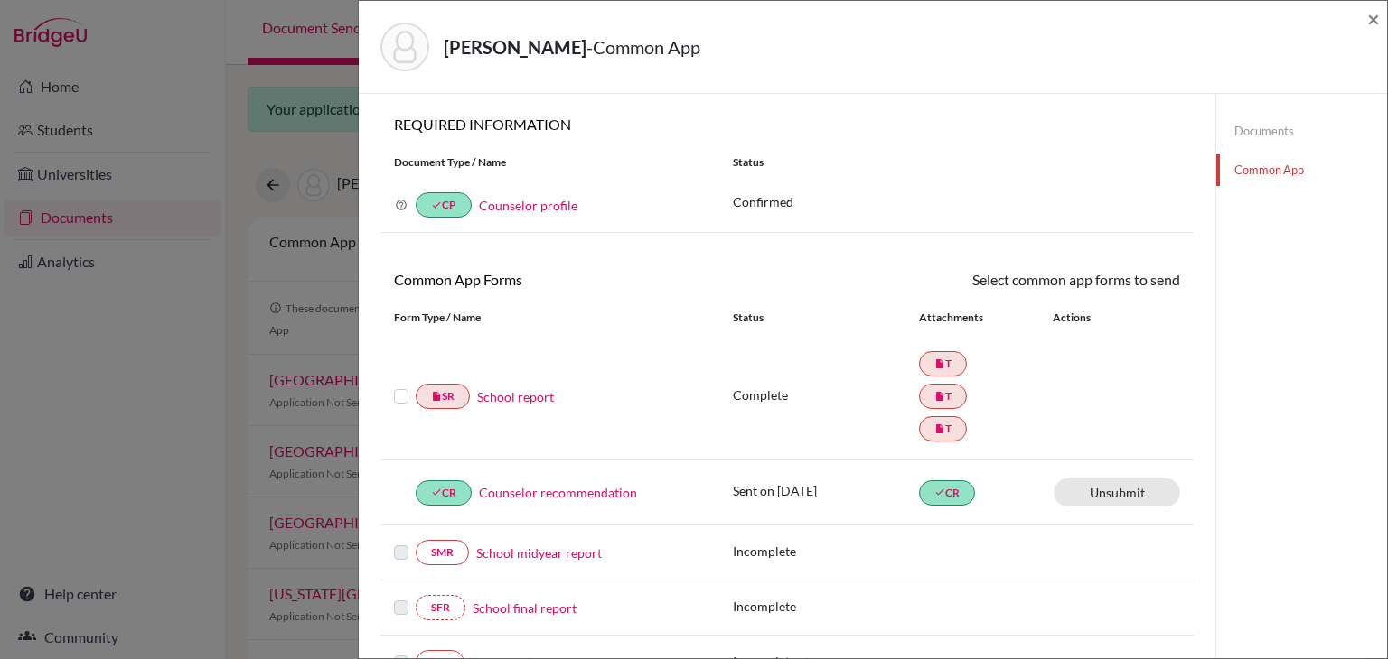
click at [1261, 138] on link "Documents" at bounding box center [1301, 132] width 171 height 32
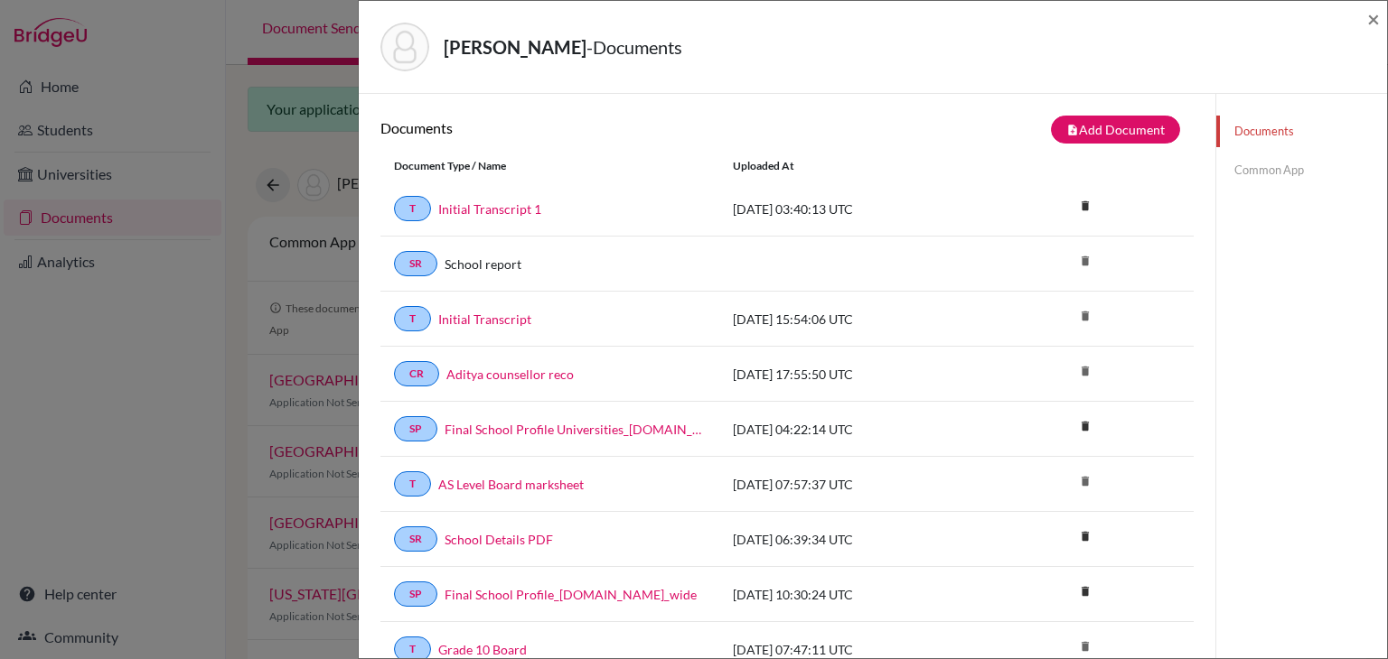
click at [1266, 165] on link "Common App" at bounding box center [1301, 170] width 171 height 32
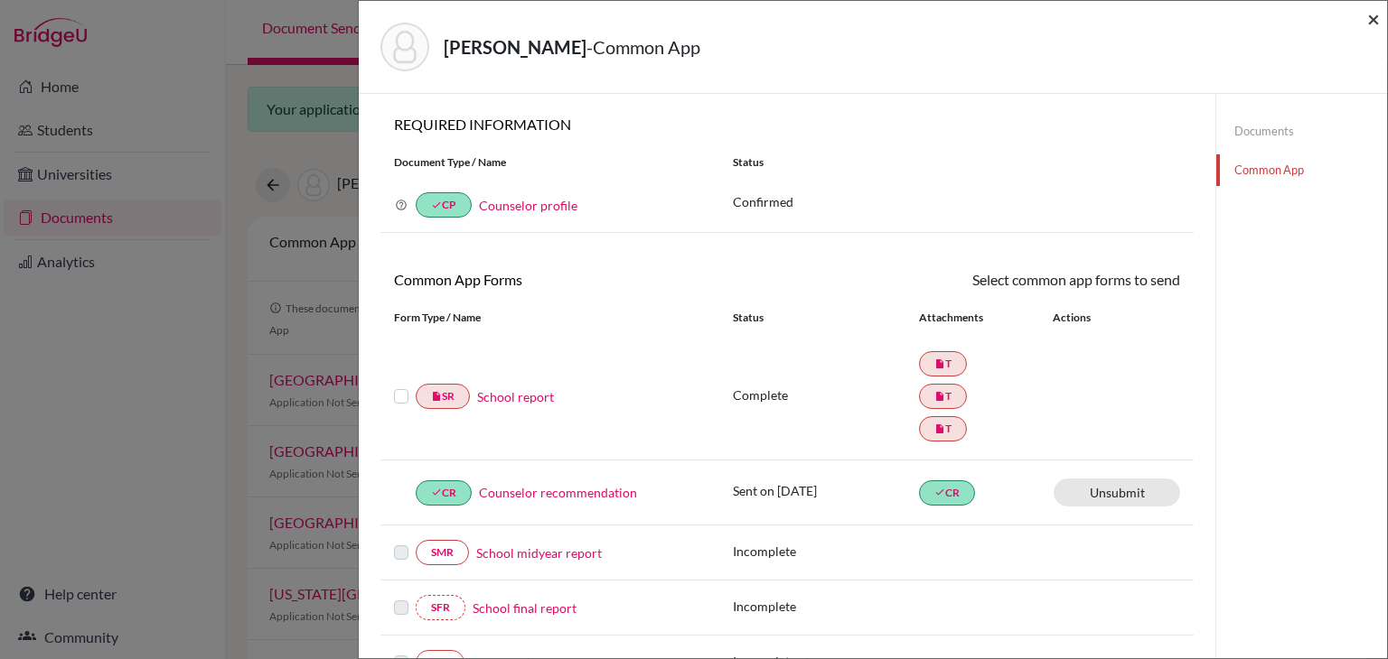
click at [1368, 20] on span "×" at bounding box center [1373, 18] width 13 height 26
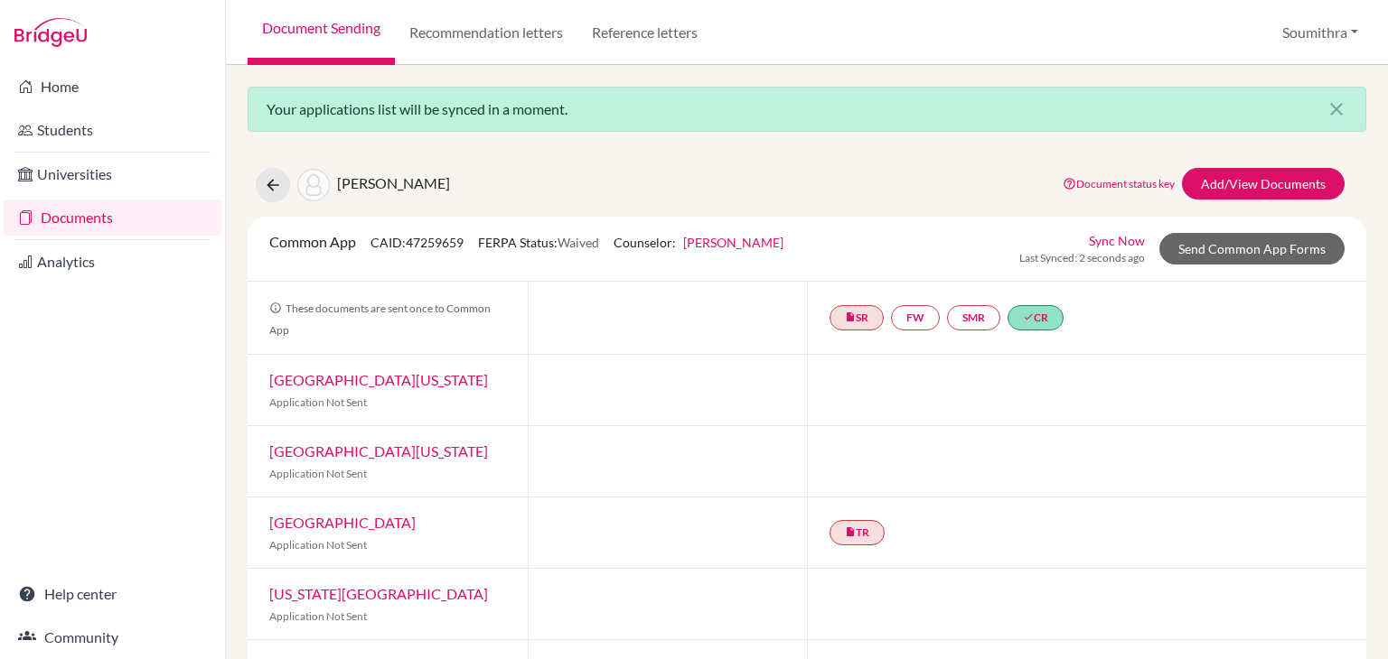
click at [1114, 241] on link "Sync Now" at bounding box center [1117, 240] width 56 height 19
click at [1242, 179] on link "Add/View Documents" at bounding box center [1263, 184] width 163 height 32
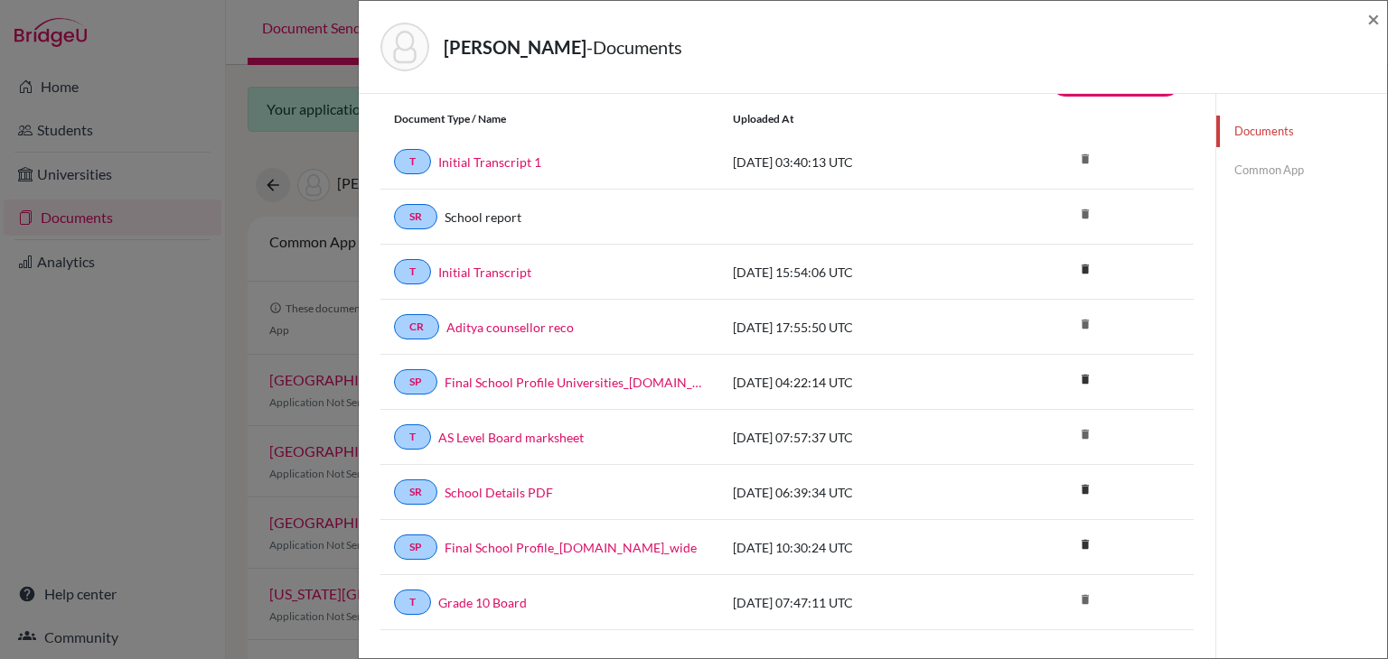
scroll to position [50, 0]
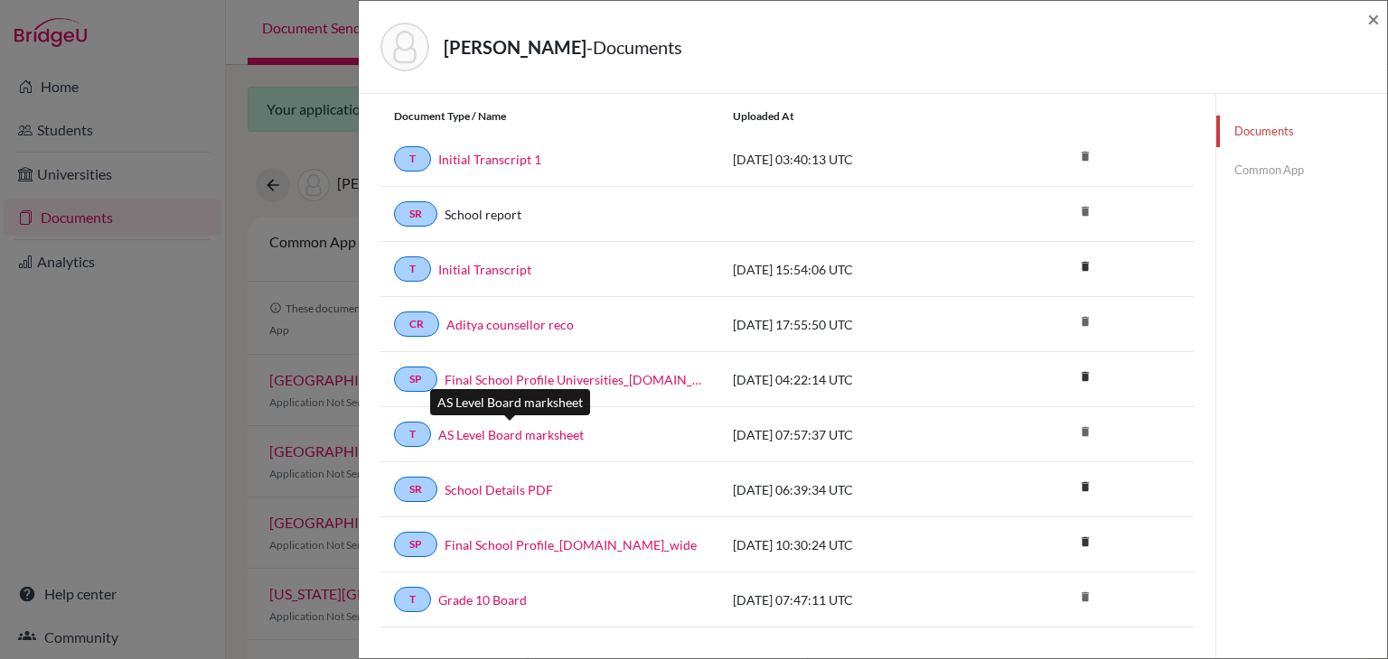
click at [561, 428] on link "AS Level Board marksheet" at bounding box center [510, 434] width 145 height 19
click at [1269, 169] on link "Common App" at bounding box center [1301, 170] width 171 height 32
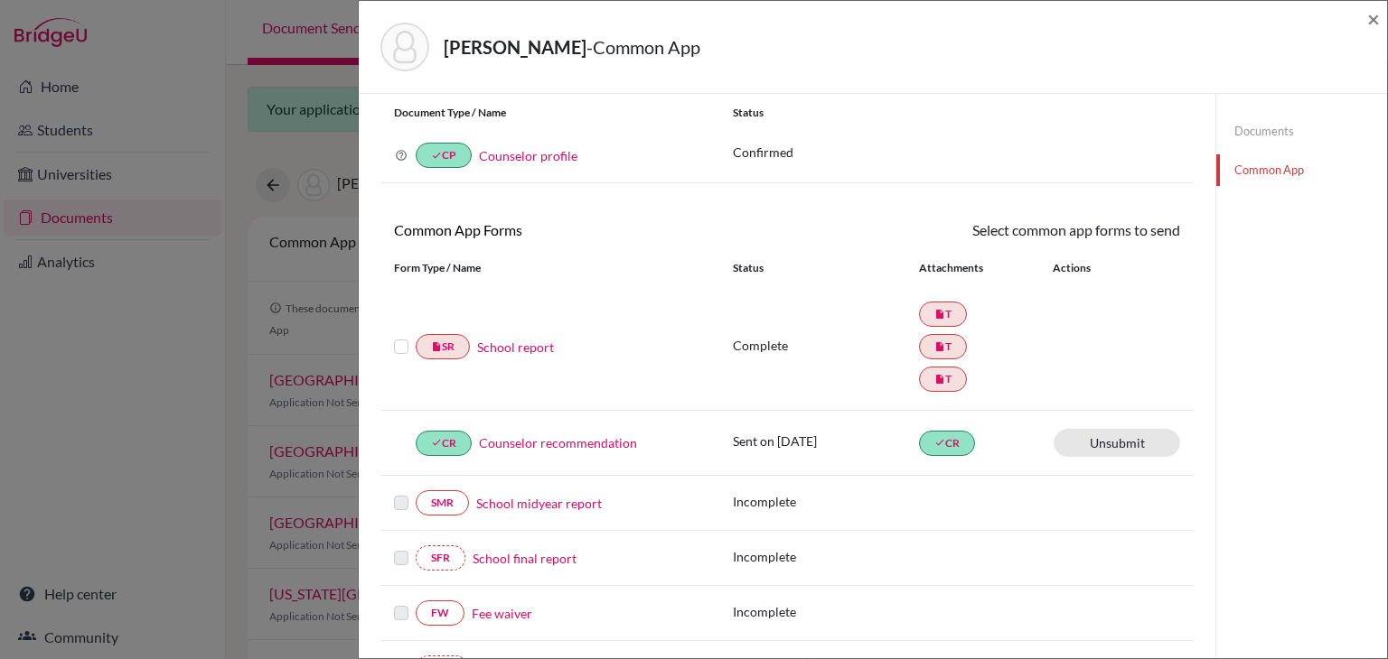
click at [402, 336] on label at bounding box center [401, 336] width 14 height 0
click at [0, 0] on input "checkbox" at bounding box center [0, 0] width 0 height 0
click at [1145, 238] on link "Send" at bounding box center [1142, 234] width 75 height 28
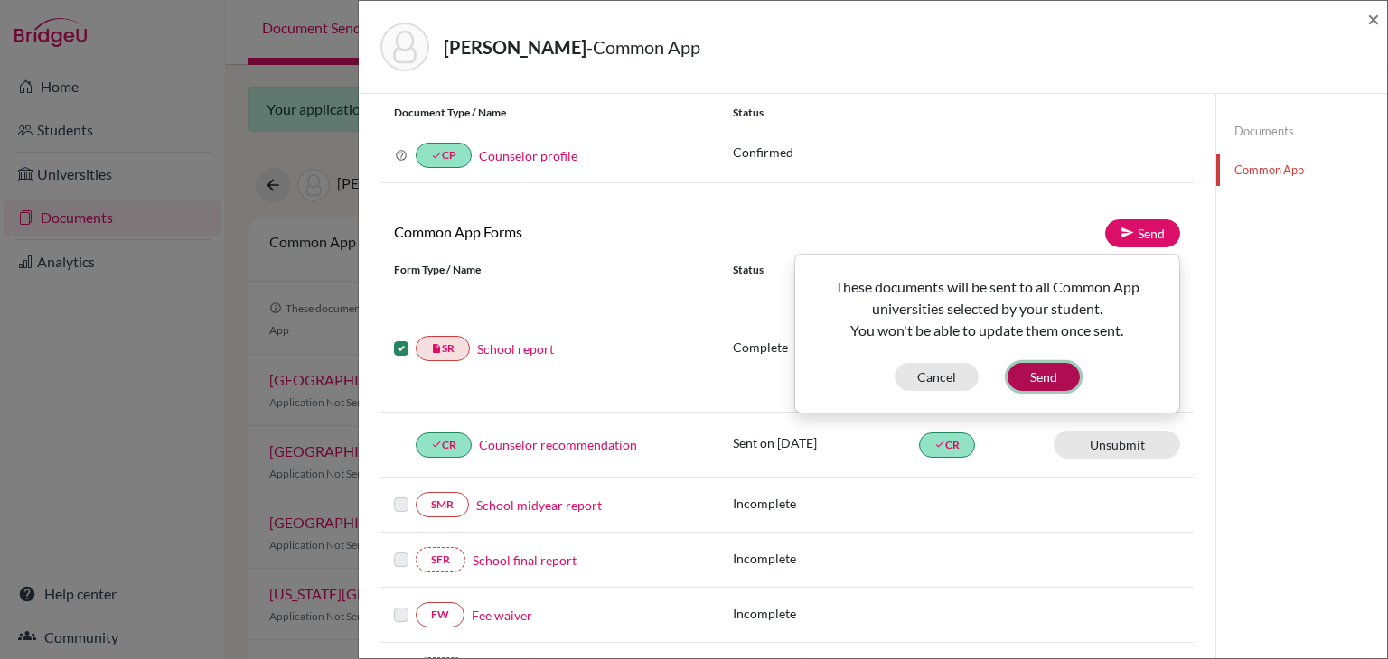
click at [1055, 370] on button "Send" at bounding box center [1043, 377] width 72 height 28
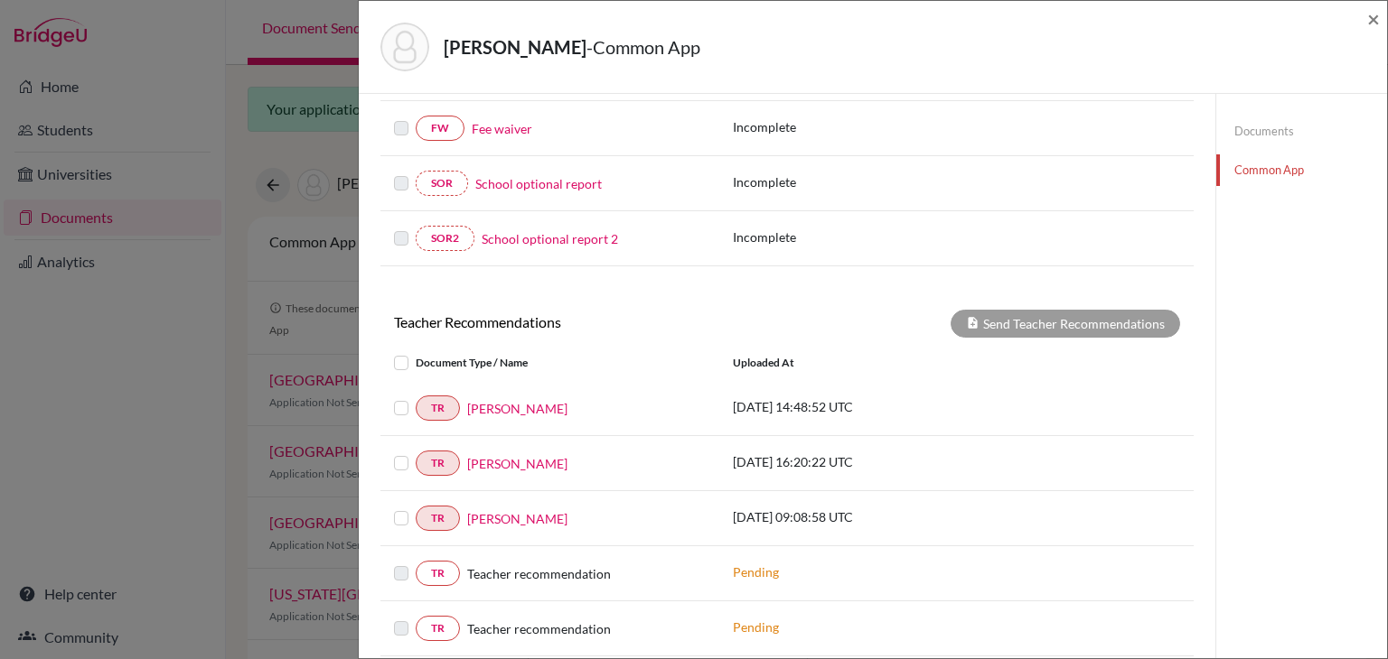
scroll to position [537, 0]
click at [1274, 129] on link "Documents" at bounding box center [1301, 132] width 171 height 32
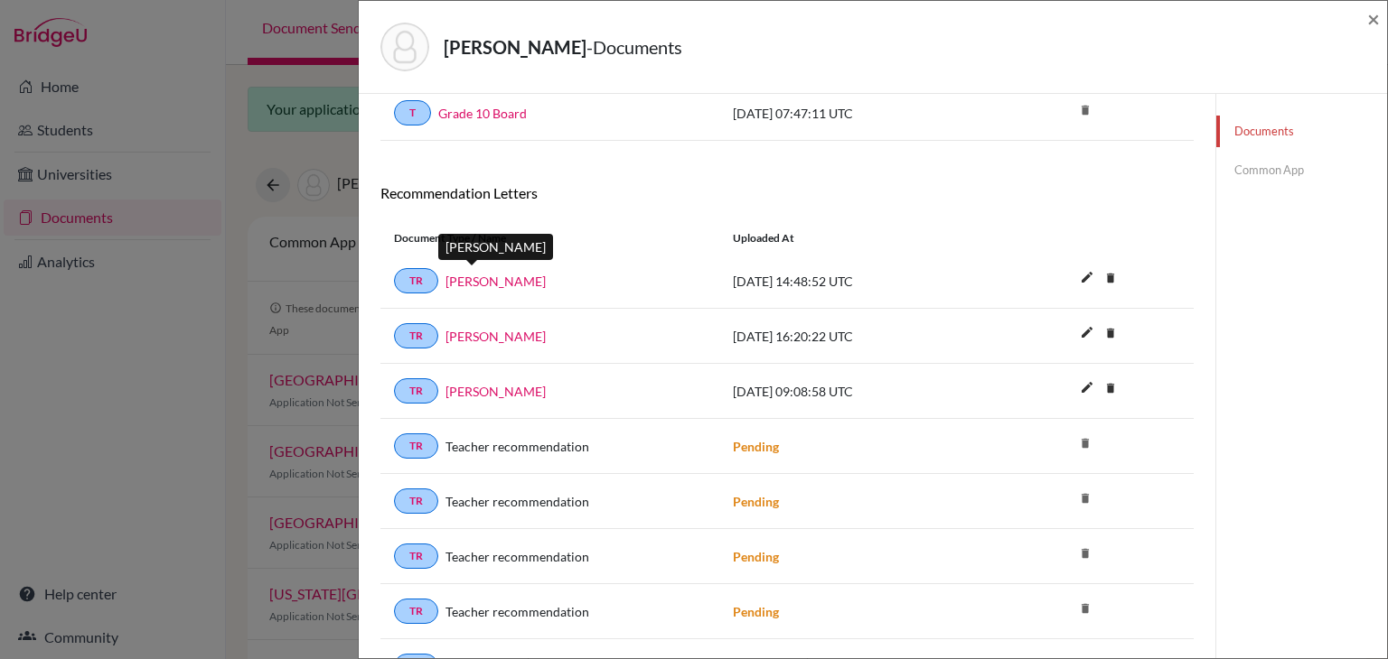
click at [463, 272] on link "[PERSON_NAME]" at bounding box center [495, 281] width 100 height 19
click at [533, 332] on link "[PERSON_NAME]" at bounding box center [495, 336] width 100 height 19
click at [479, 387] on link "[PERSON_NAME]" at bounding box center [495, 391] width 100 height 19
click at [1258, 167] on link "Common App" at bounding box center [1301, 170] width 171 height 32
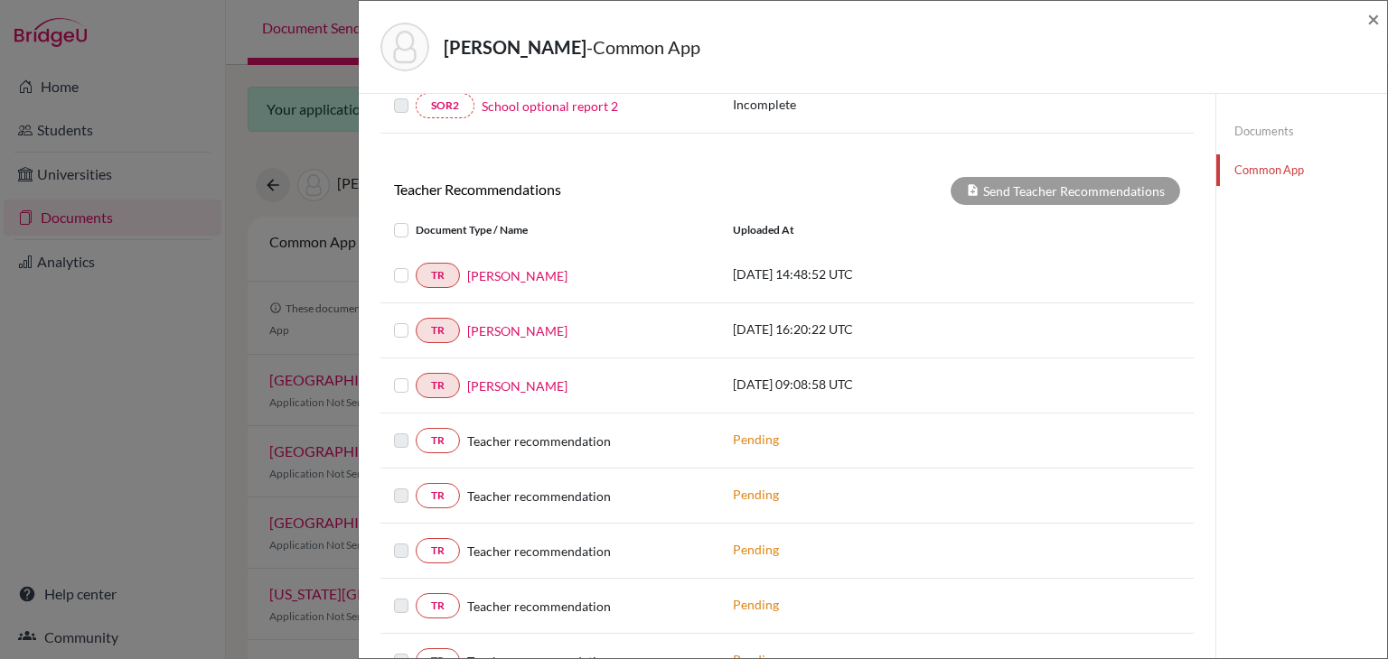
scroll to position [662, 0]
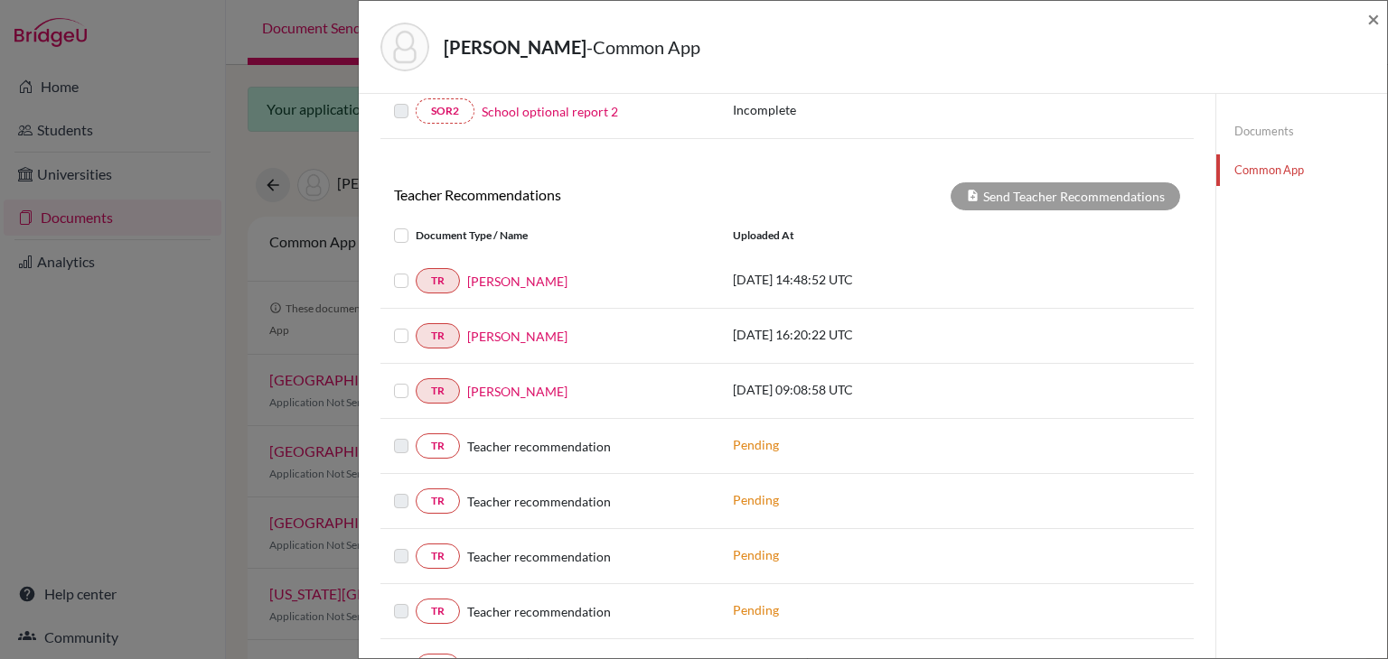
click at [416, 380] on label at bounding box center [416, 380] width 0 height 0
click at [0, 0] on input "checkbox" at bounding box center [0, 0] width 0 height 0
click at [1011, 197] on button "Send Teacher Recommendations" at bounding box center [1064, 196] width 229 height 28
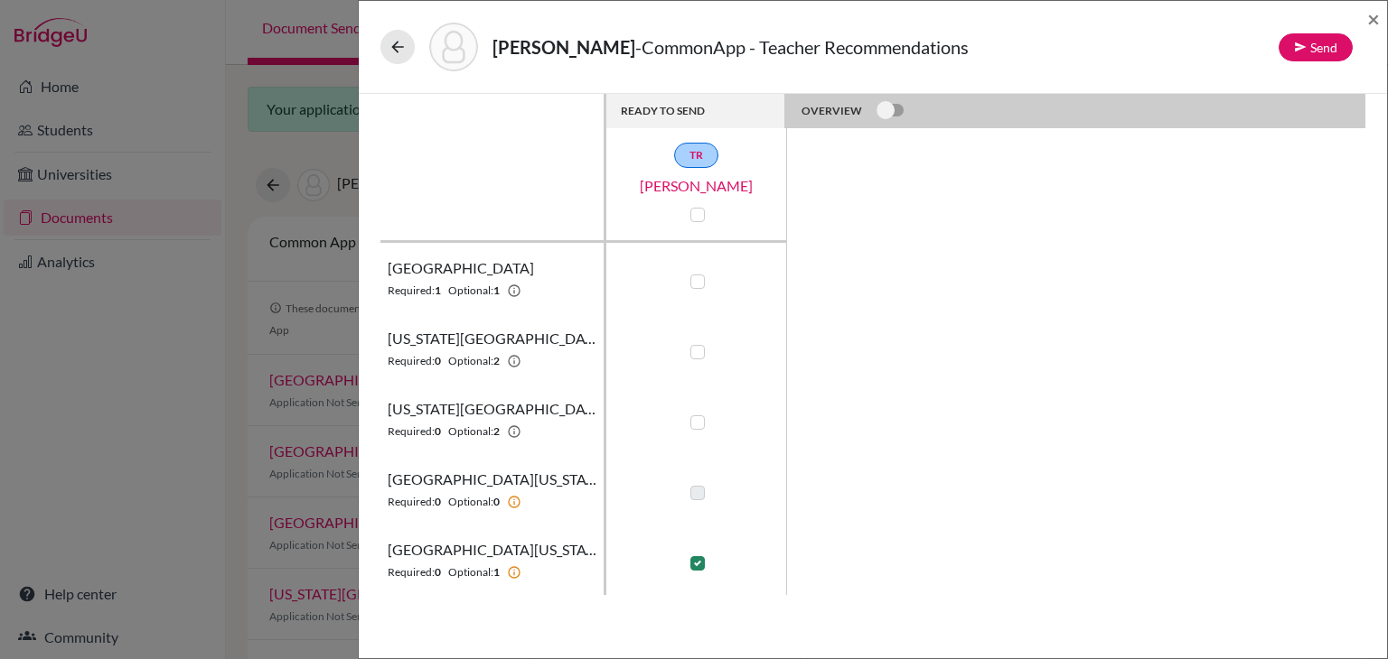
click at [699, 280] on label at bounding box center [697, 282] width 14 height 14
click at [699, 280] on input "checkbox" at bounding box center [693, 280] width 14 height 18
checkbox input "true"
click at [695, 563] on label at bounding box center [697, 563] width 14 height 14
click at [695, 563] on input "checkbox" at bounding box center [693, 562] width 14 height 18
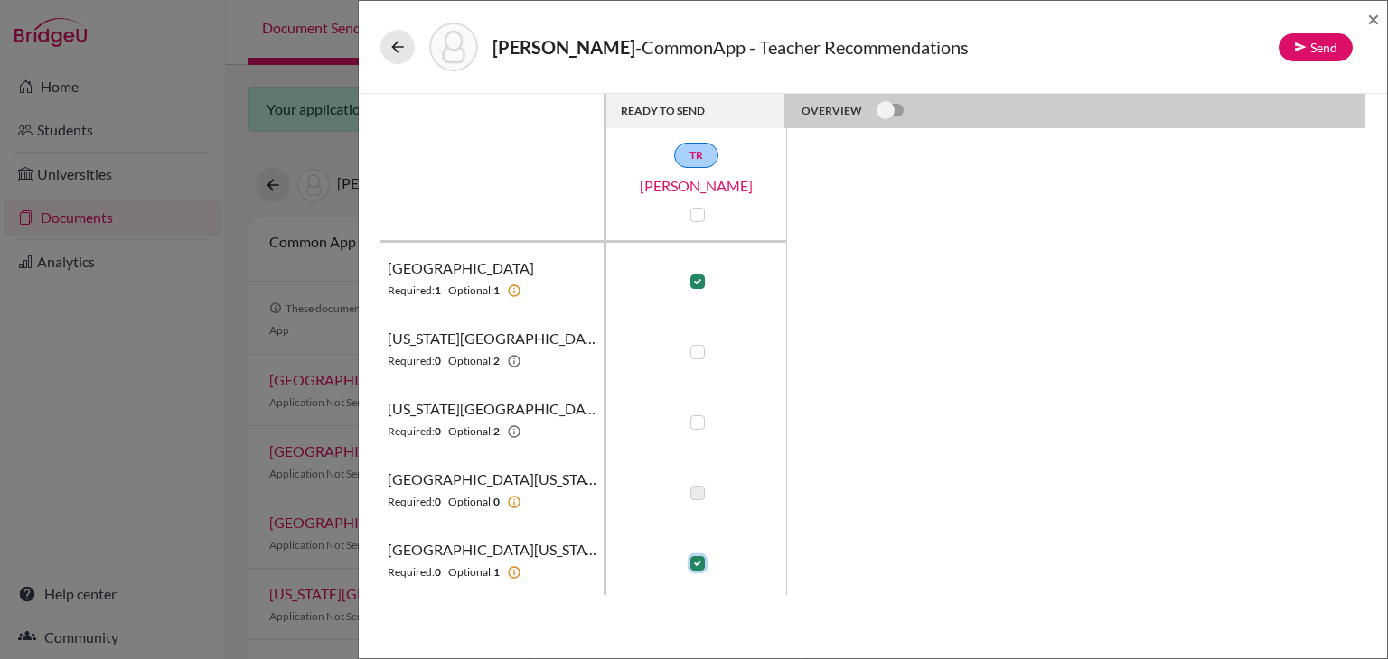
checkbox input "false"
click at [700, 422] on label at bounding box center [697, 423] width 14 height 14
click at [700, 422] on input "checkbox" at bounding box center [693, 421] width 14 height 18
checkbox input "true"
click at [697, 352] on label at bounding box center [697, 352] width 14 height 14
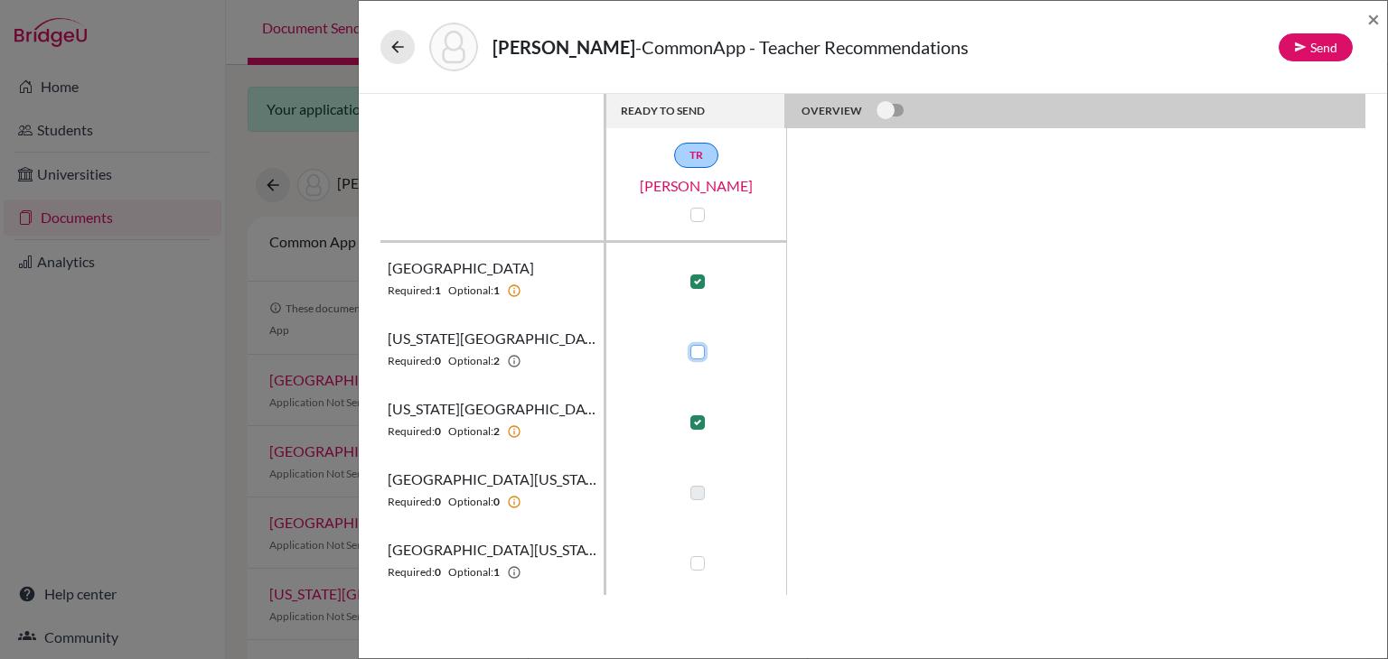
click at [697, 352] on input "checkbox" at bounding box center [693, 350] width 14 height 18
checkbox input "true"
click at [1333, 45] on button "Send" at bounding box center [1315, 47] width 74 height 28
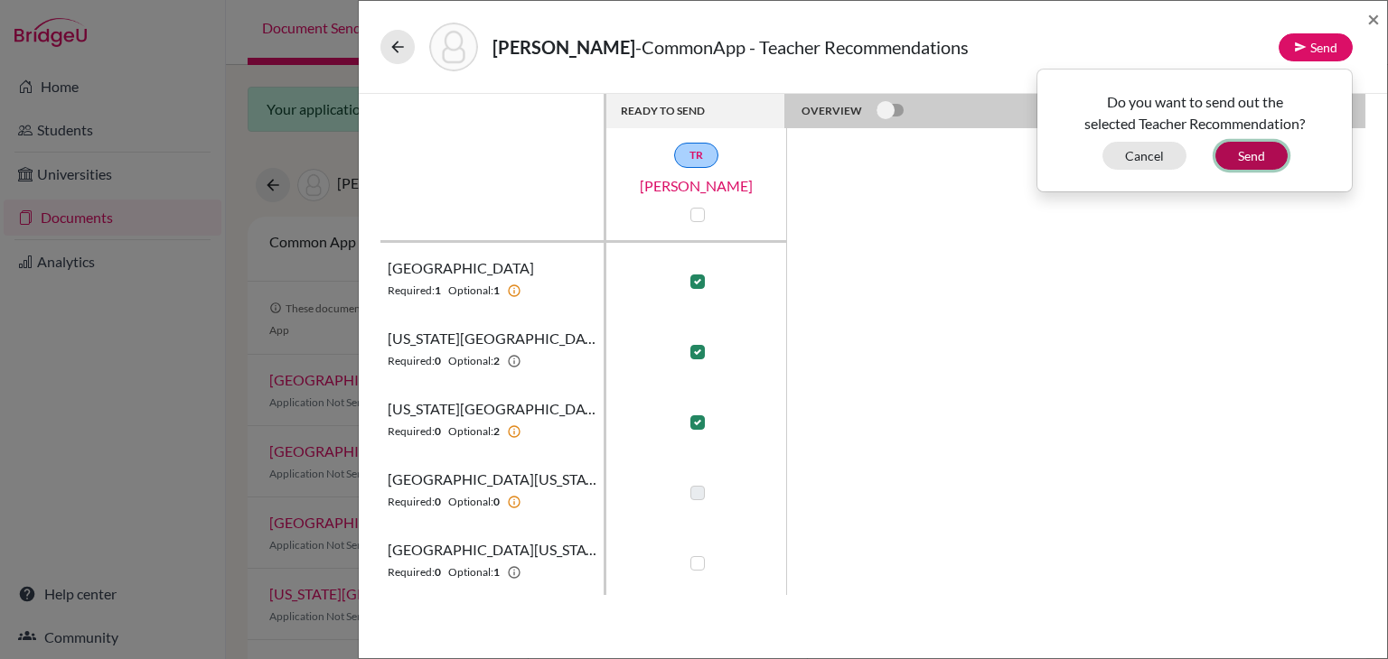
click at [1258, 151] on button "Send" at bounding box center [1251, 156] width 72 height 28
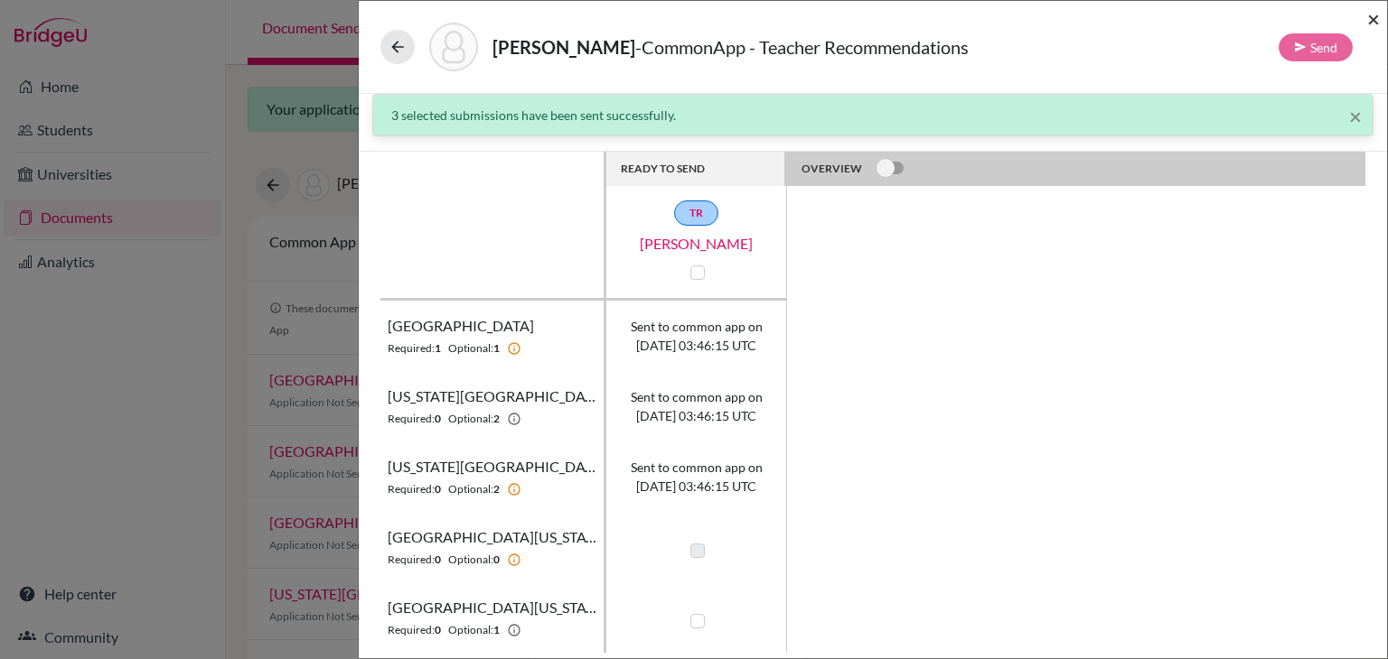
click at [1371, 13] on span "×" at bounding box center [1373, 18] width 13 height 26
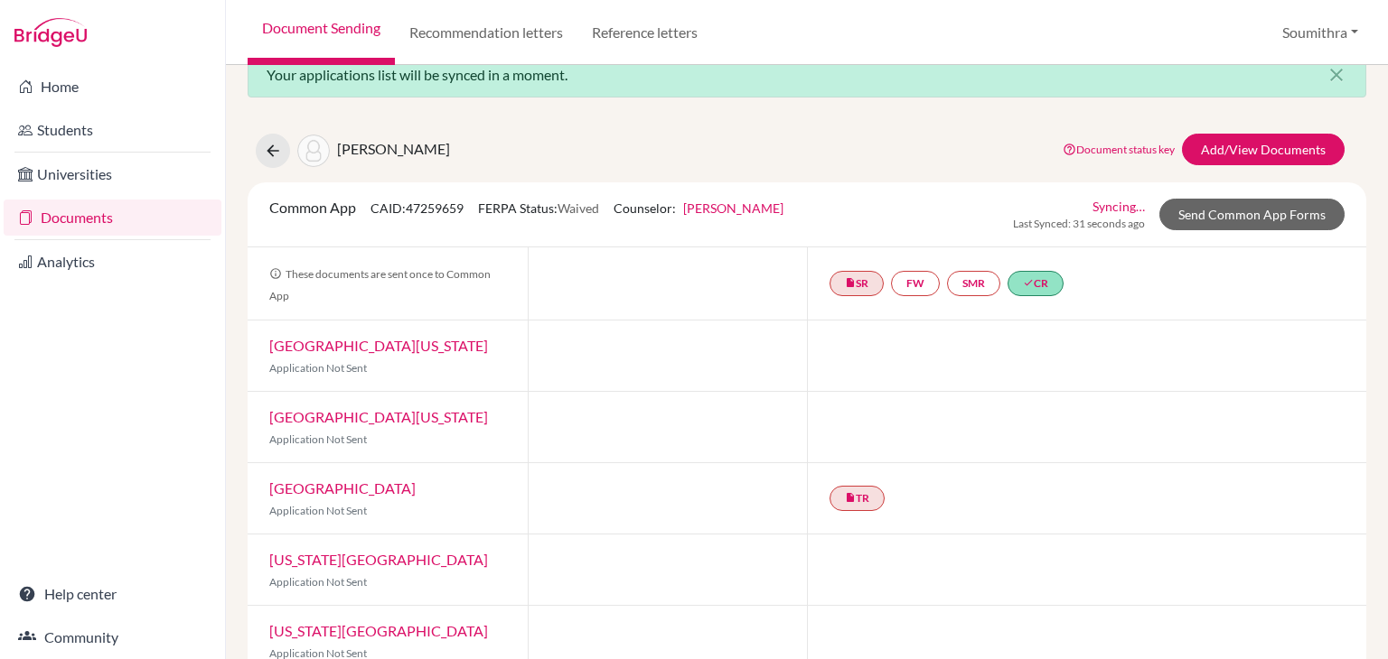
scroll to position [35, 0]
click at [1267, 219] on link "Send Common App Forms" at bounding box center [1251, 214] width 185 height 32
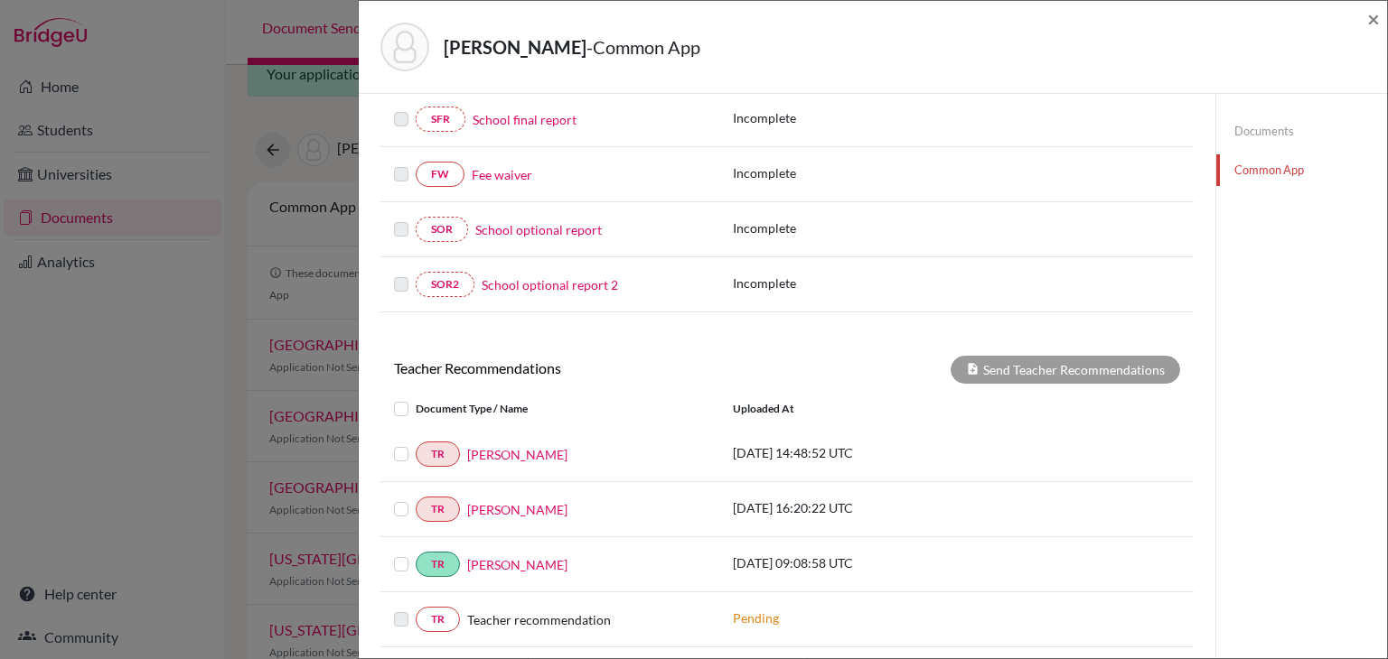
scroll to position [490, 0]
click at [416, 553] on label at bounding box center [416, 553] width 0 height 0
click at [0, 0] on input "checkbox" at bounding box center [0, 0] width 0 height 0
click at [1028, 359] on button "Send Teacher Recommendations" at bounding box center [1064, 369] width 229 height 28
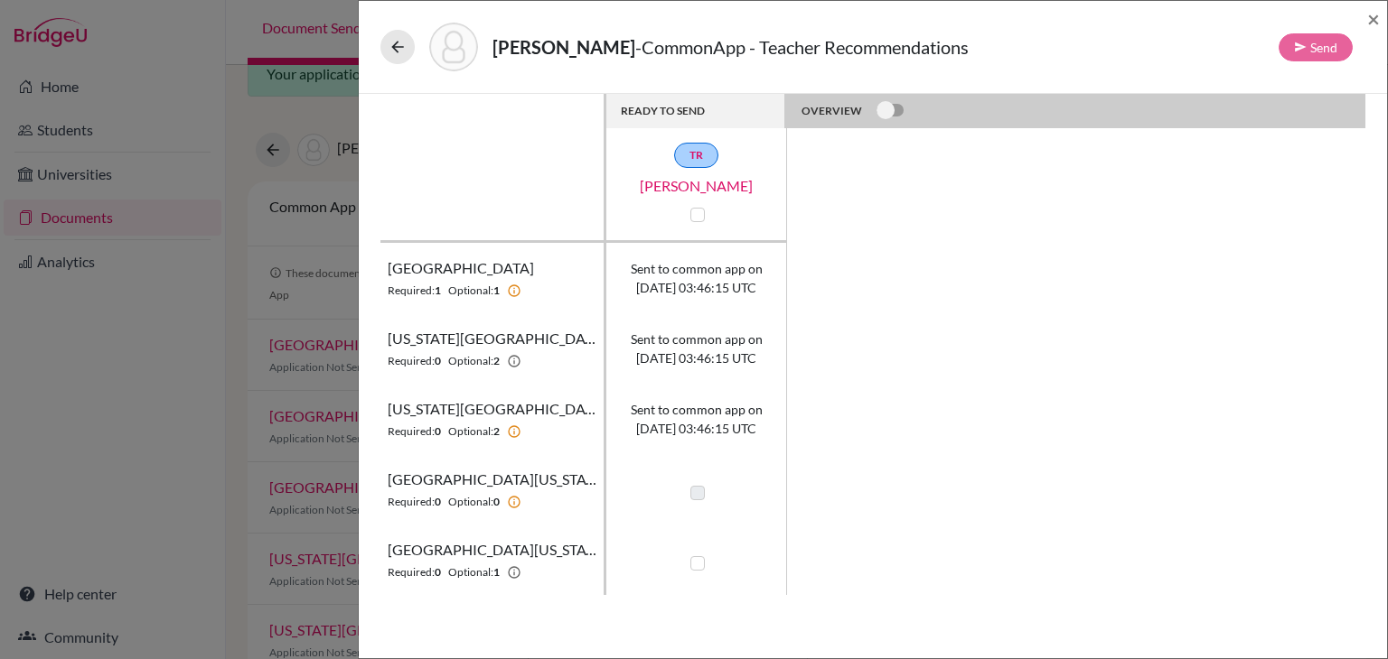
click at [697, 563] on label at bounding box center [697, 563] width 14 height 14
click at [697, 563] on input "checkbox" at bounding box center [693, 562] width 14 height 18
checkbox input "true"
click at [1315, 42] on button "Send" at bounding box center [1315, 47] width 74 height 28
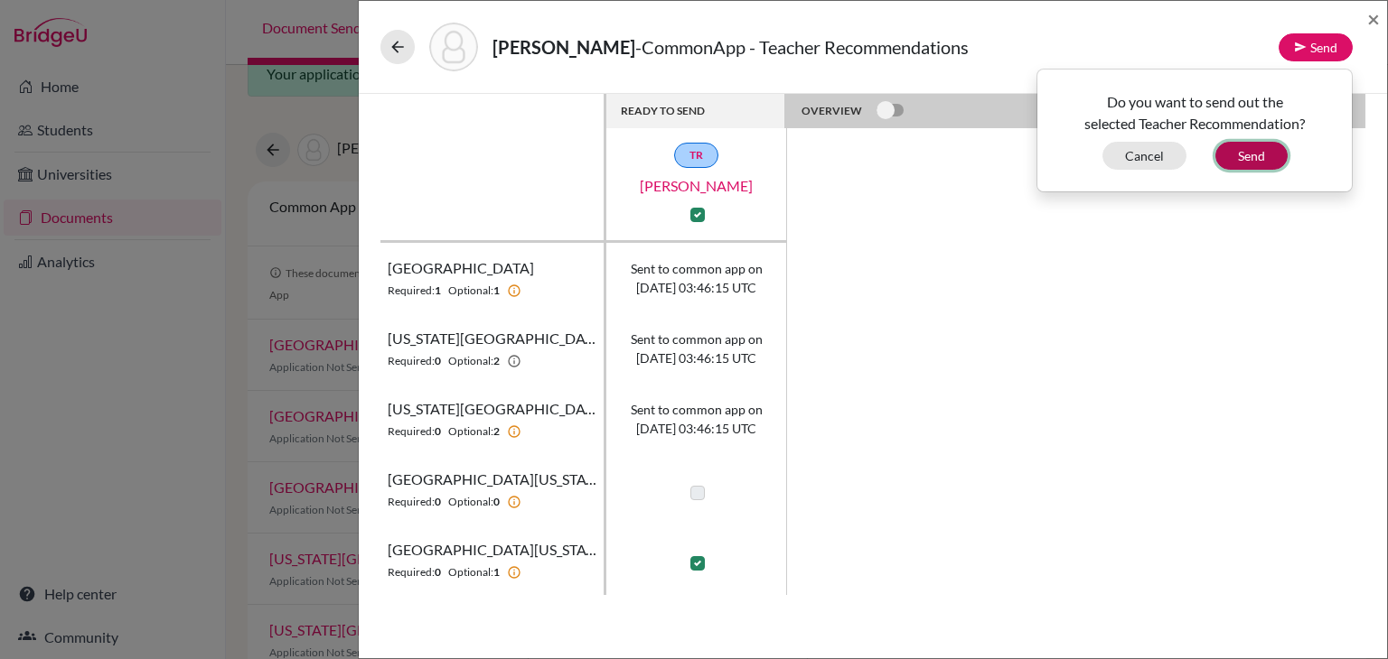
click at [1267, 149] on button "Send" at bounding box center [1251, 156] width 72 height 28
checkbox input "false"
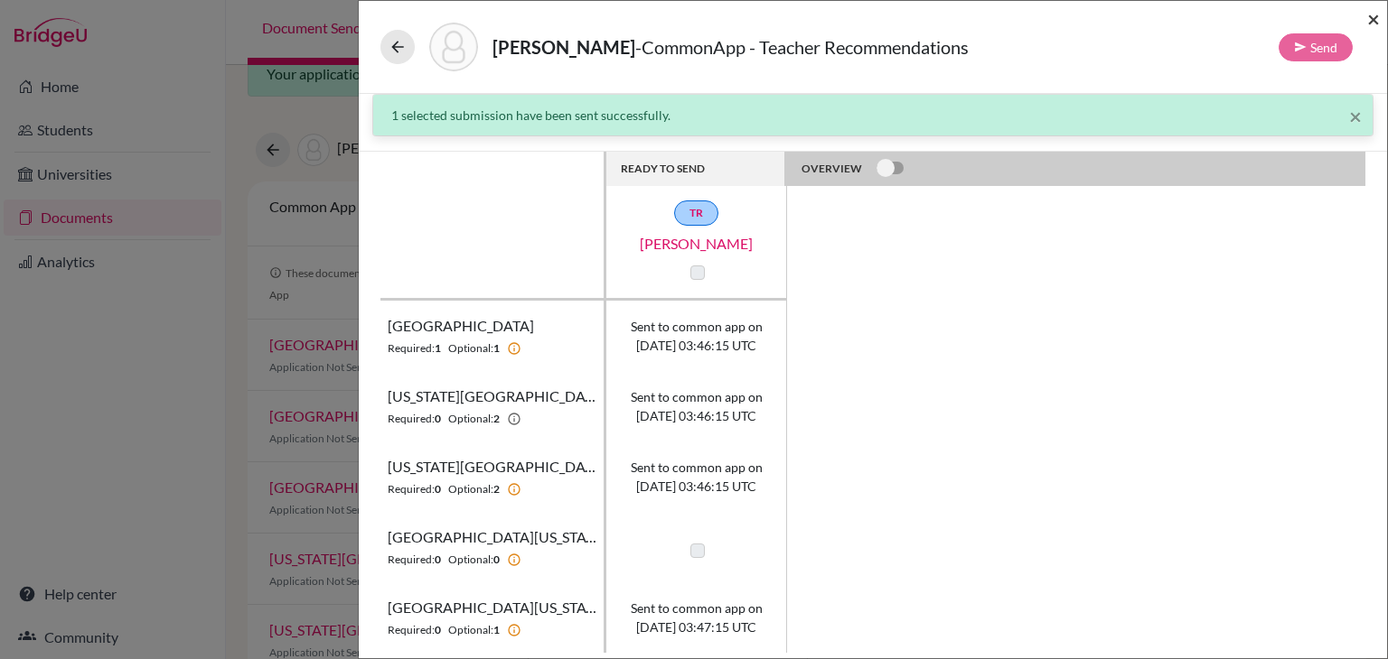
click at [1375, 24] on span "×" at bounding box center [1373, 18] width 13 height 26
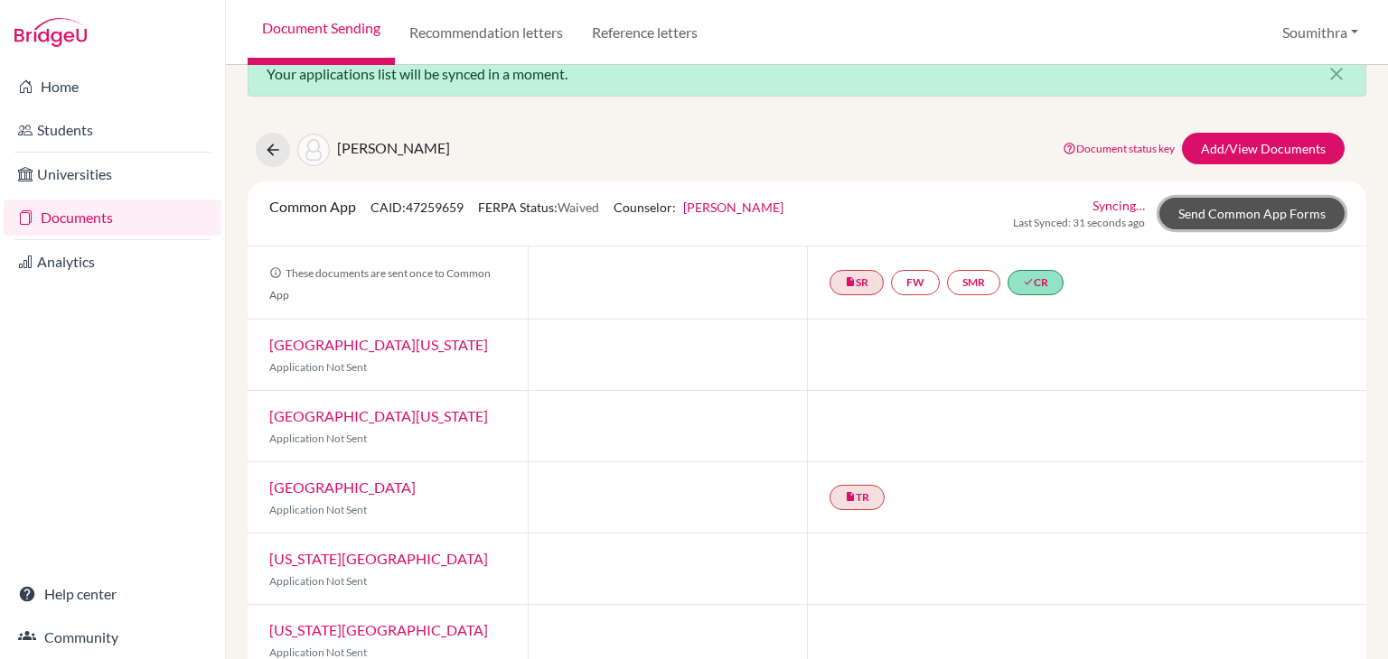
click at [1286, 216] on link "Send Common App Forms" at bounding box center [1251, 214] width 185 height 32
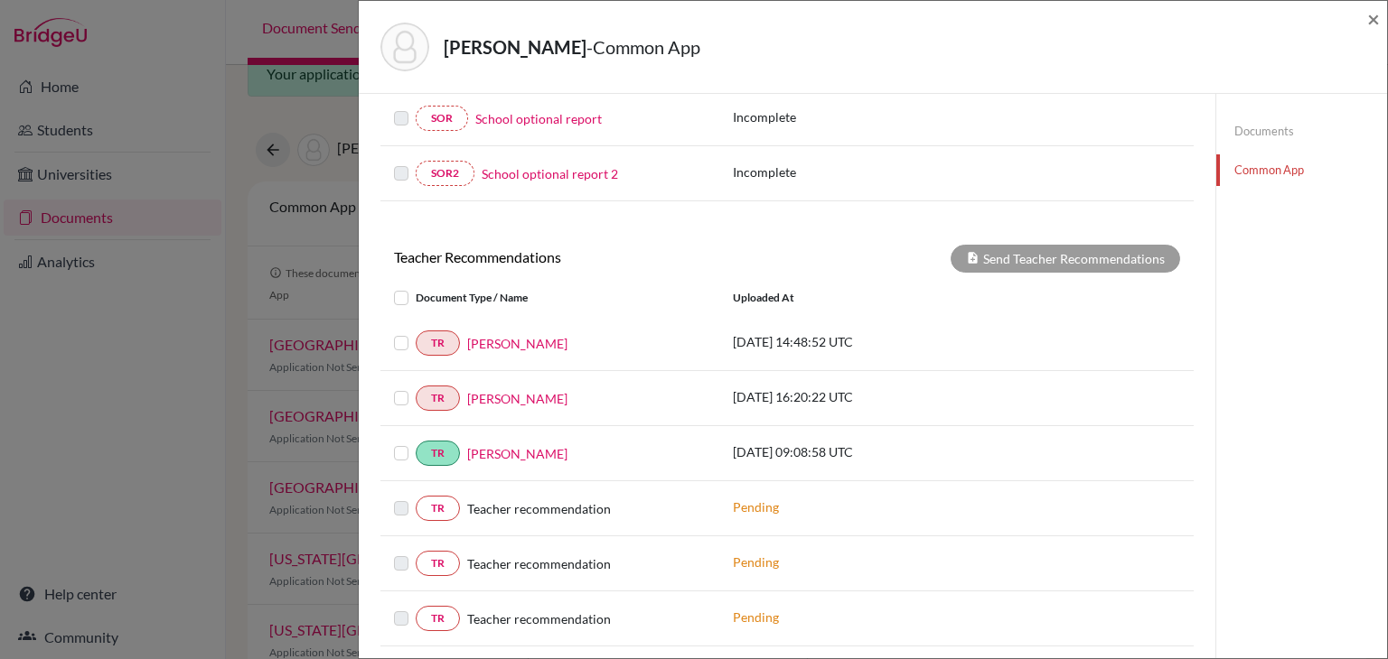
scroll to position [601, 0]
